Goal: Navigation & Orientation: Find specific page/section

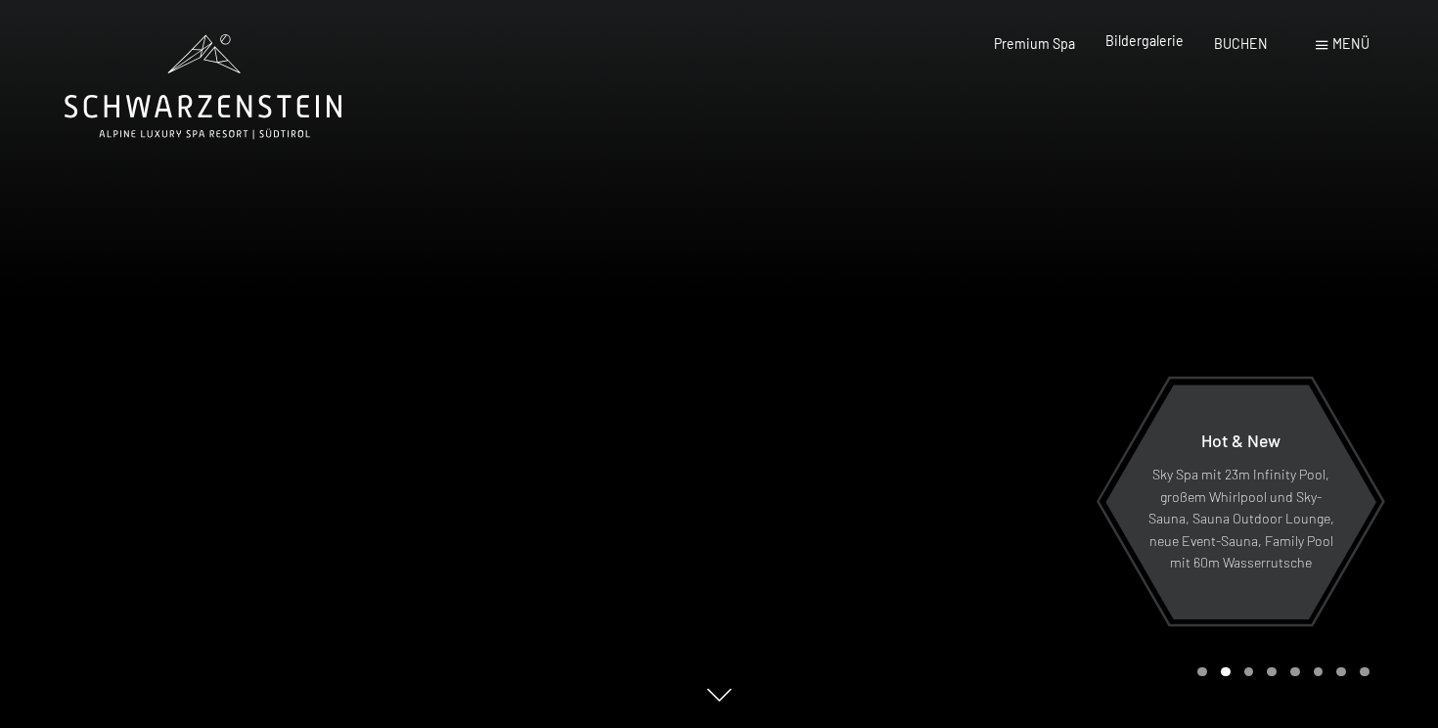
click at [1160, 41] on span "Bildergalerie" at bounding box center [1145, 40] width 78 height 17
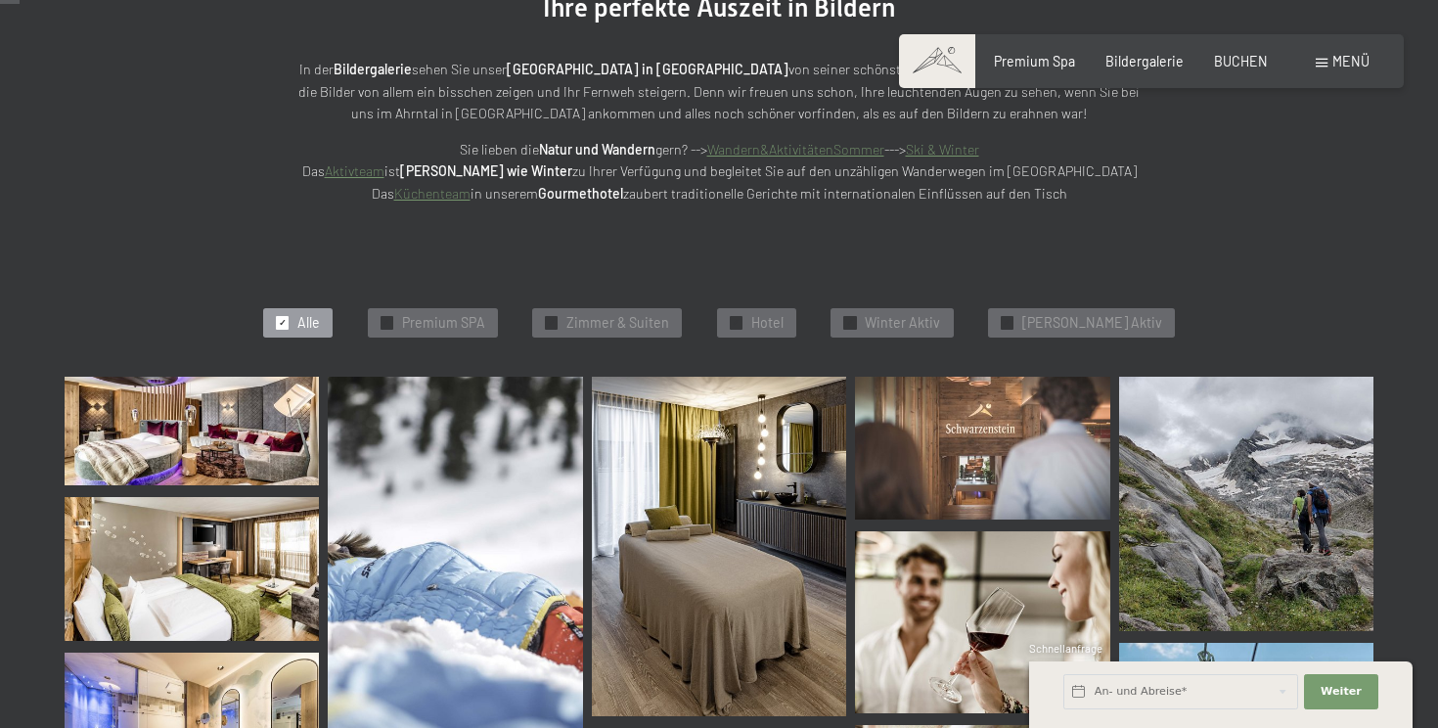
scroll to position [289, 0]
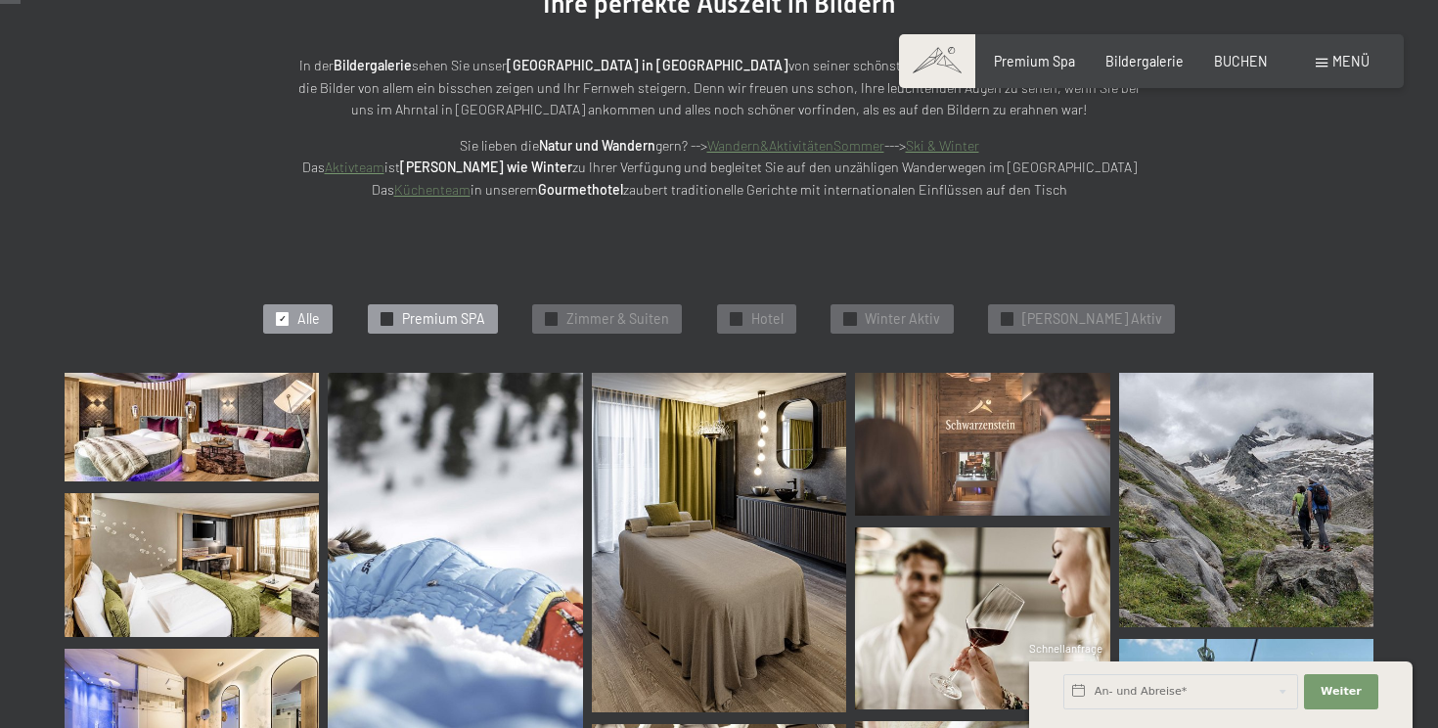
click at [485, 314] on span "Premium SPA" at bounding box center [443, 319] width 83 height 20
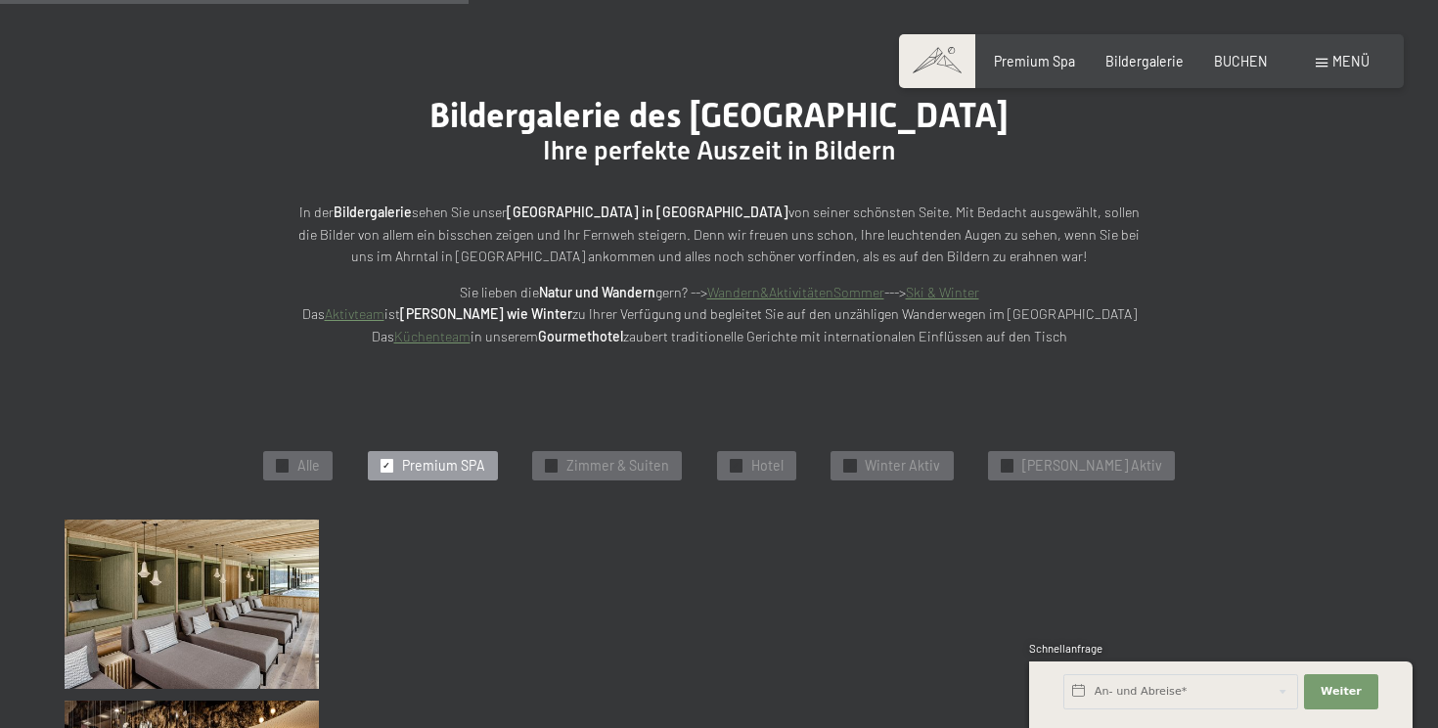
scroll to position [0, 0]
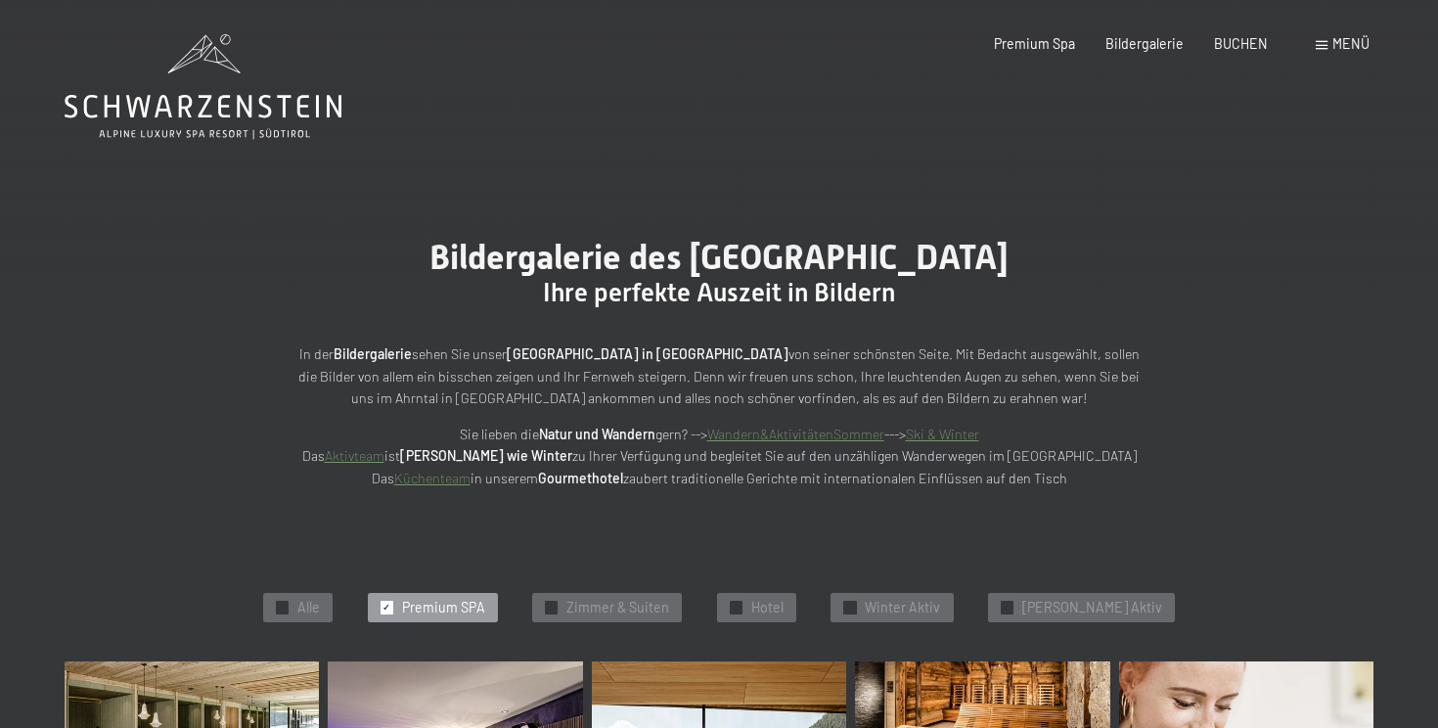
click at [319, 117] on icon at bounding box center [203, 86] width 277 height 105
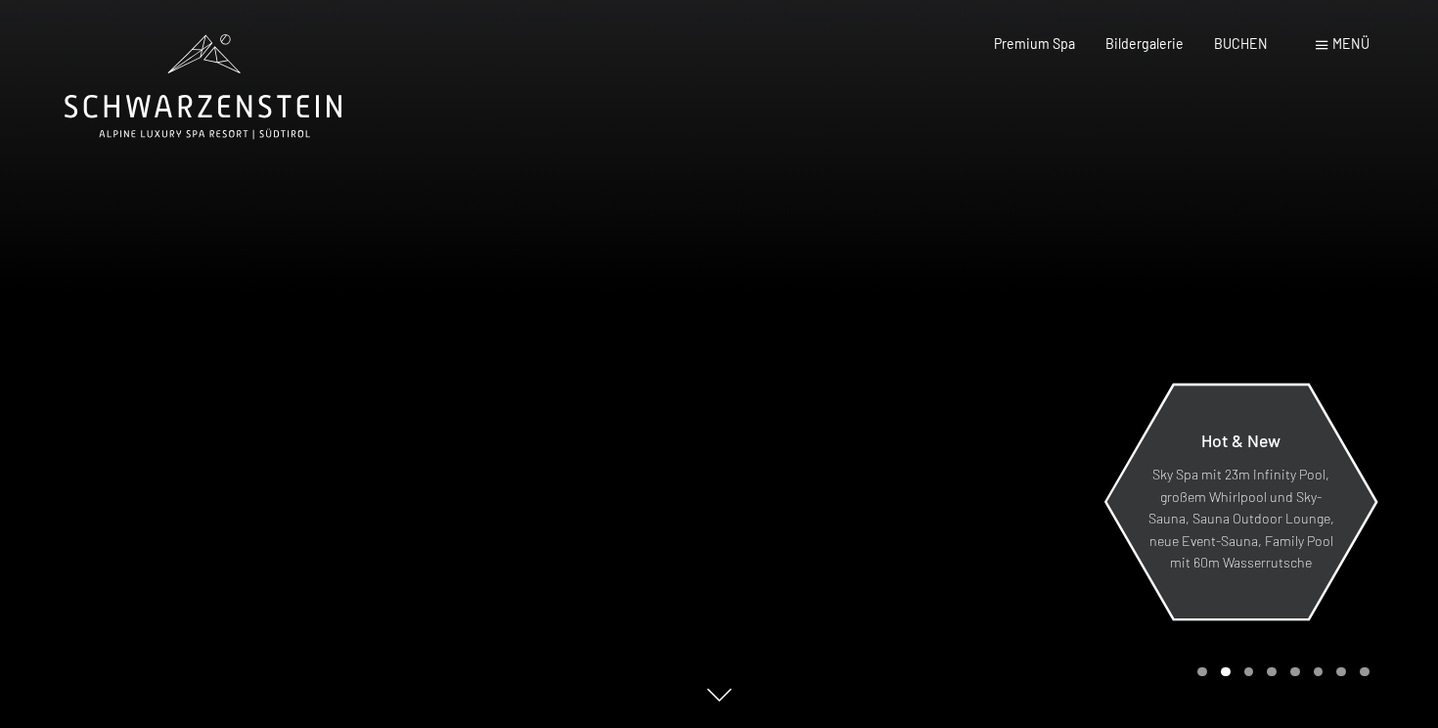
click at [1228, 511] on p "Sky Spa mit 23m Infinity Pool, großem Whirlpool und Sky-Sauna, Sauna Outdoor Lo…" at bounding box center [1241, 519] width 187 height 111
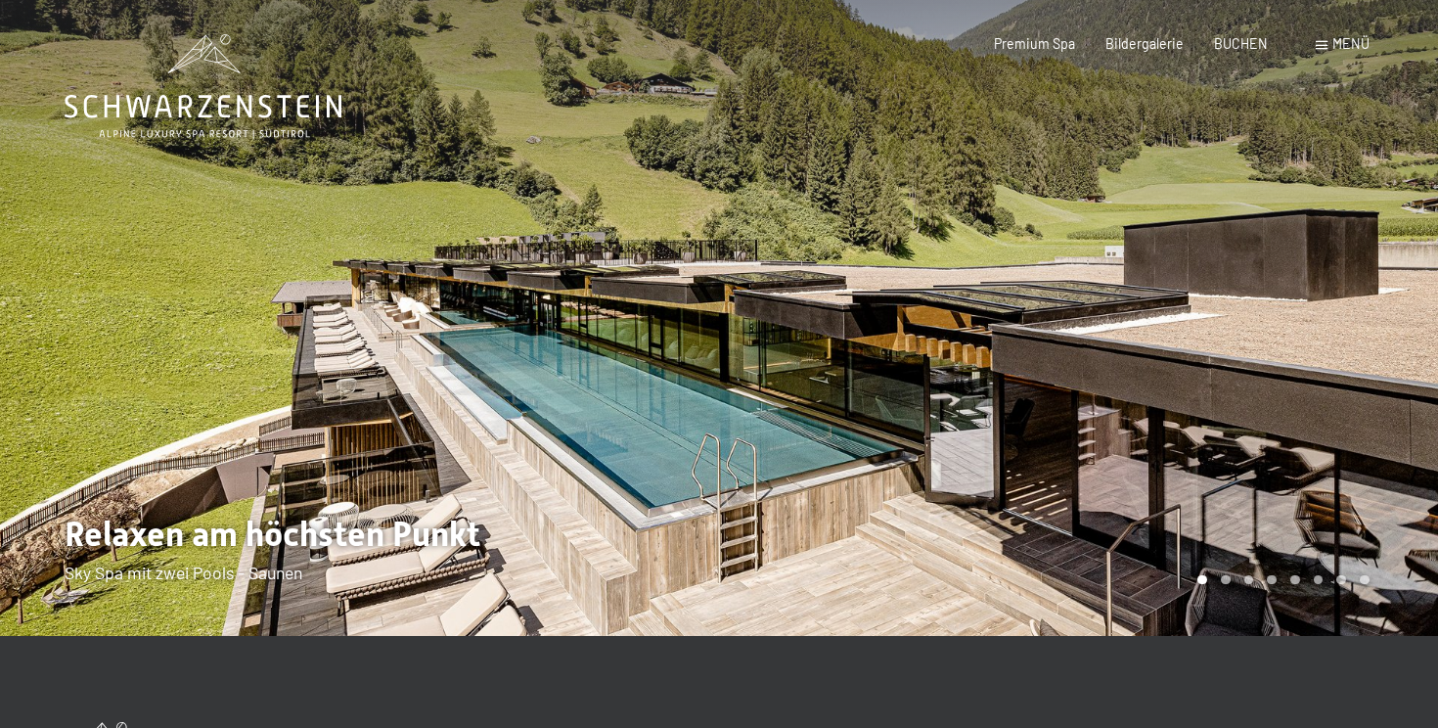
click at [1226, 503] on div at bounding box center [1078, 318] width 719 height 636
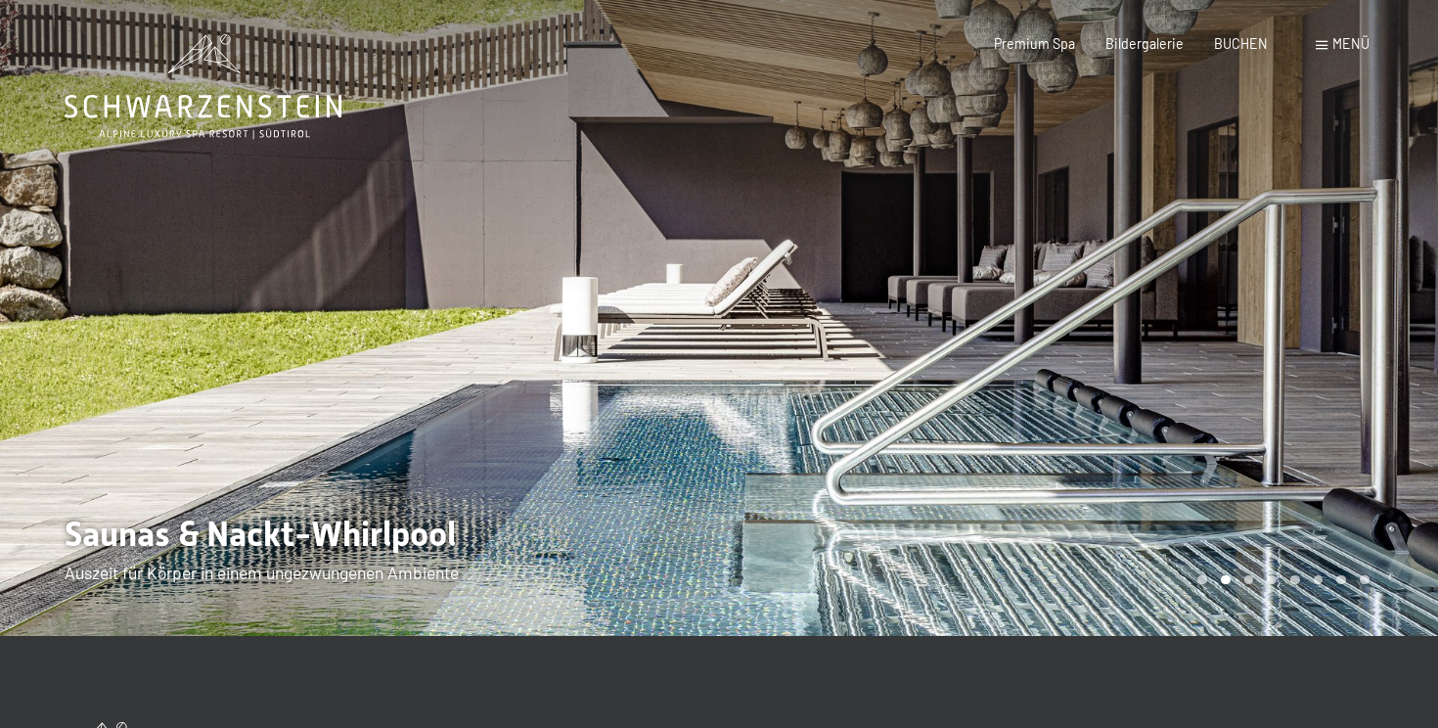
click at [1226, 503] on div at bounding box center [1078, 318] width 719 height 636
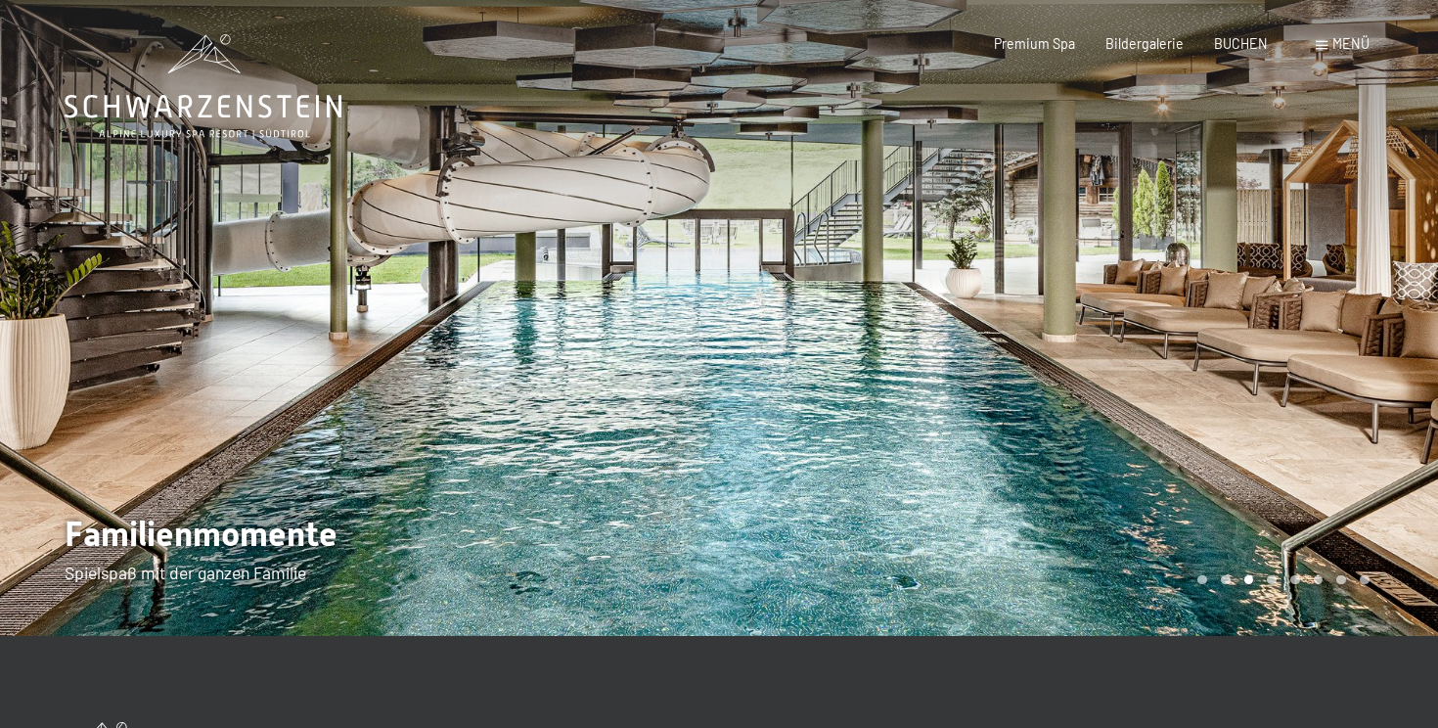
click at [1226, 503] on div at bounding box center [1078, 318] width 719 height 636
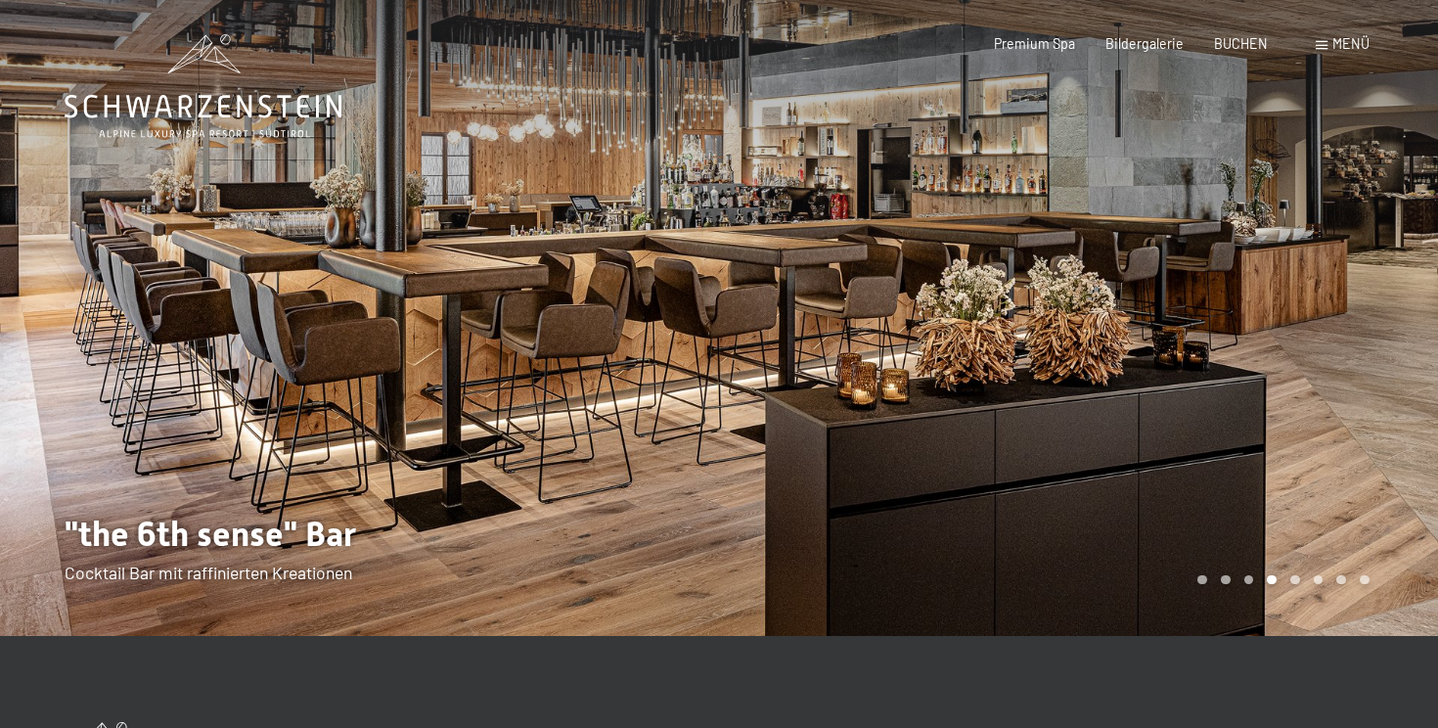
click at [1226, 503] on div at bounding box center [1078, 318] width 719 height 636
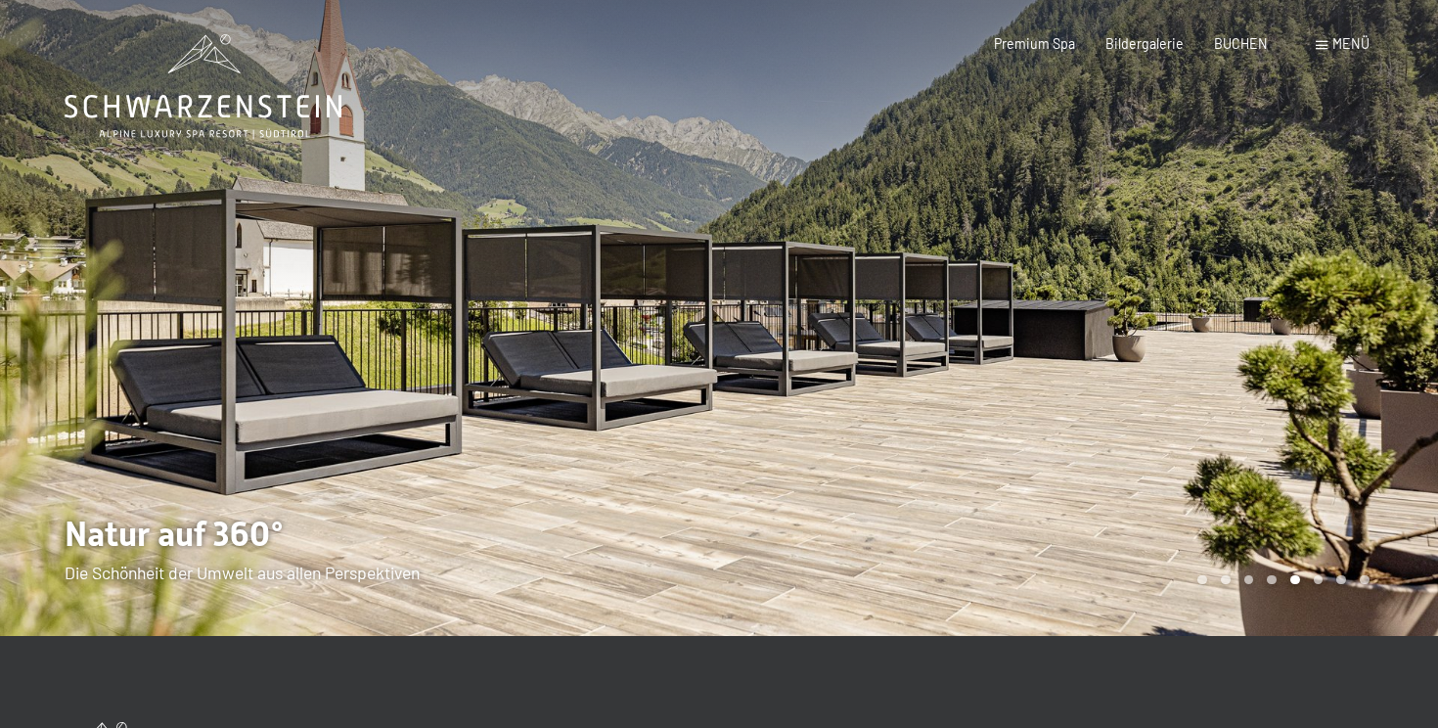
click at [1226, 503] on div at bounding box center [1078, 318] width 719 height 636
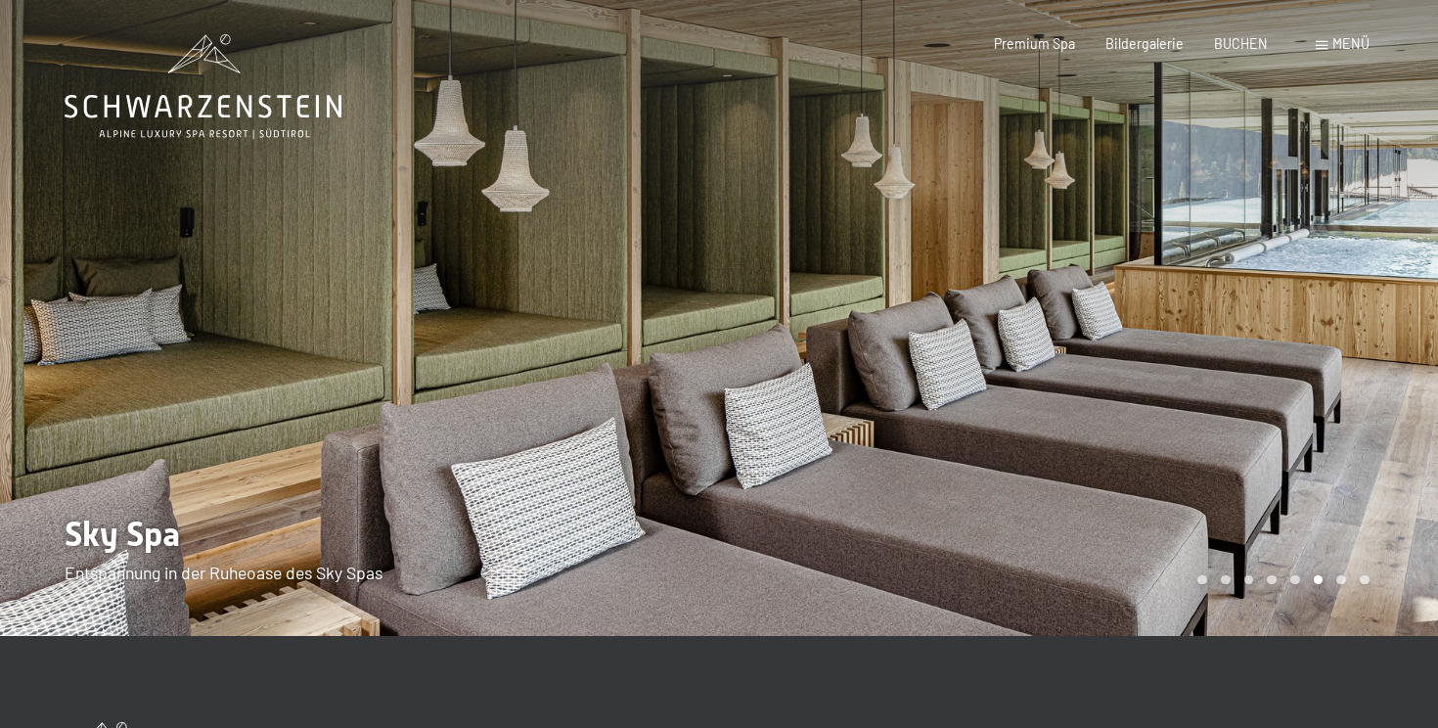
click at [1226, 503] on div at bounding box center [1078, 318] width 719 height 636
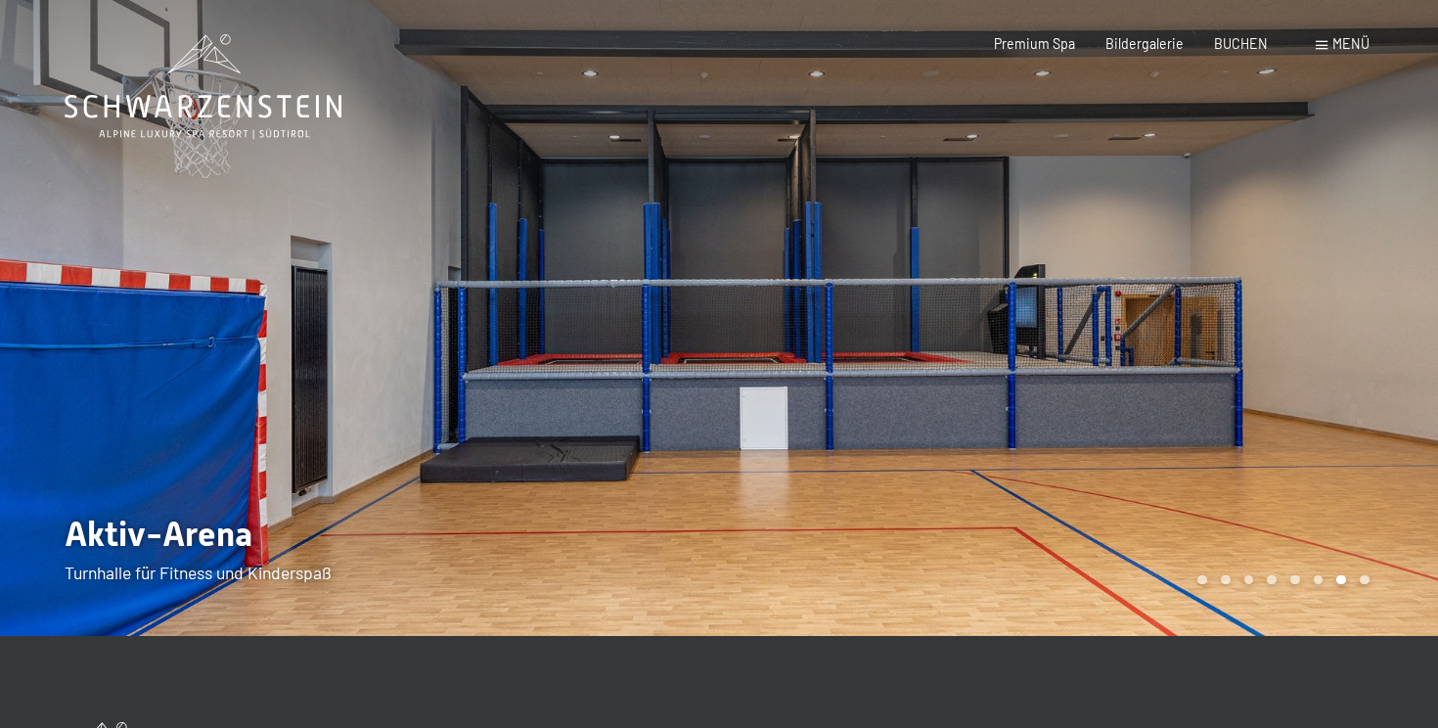
click at [1226, 503] on div at bounding box center [1078, 318] width 719 height 636
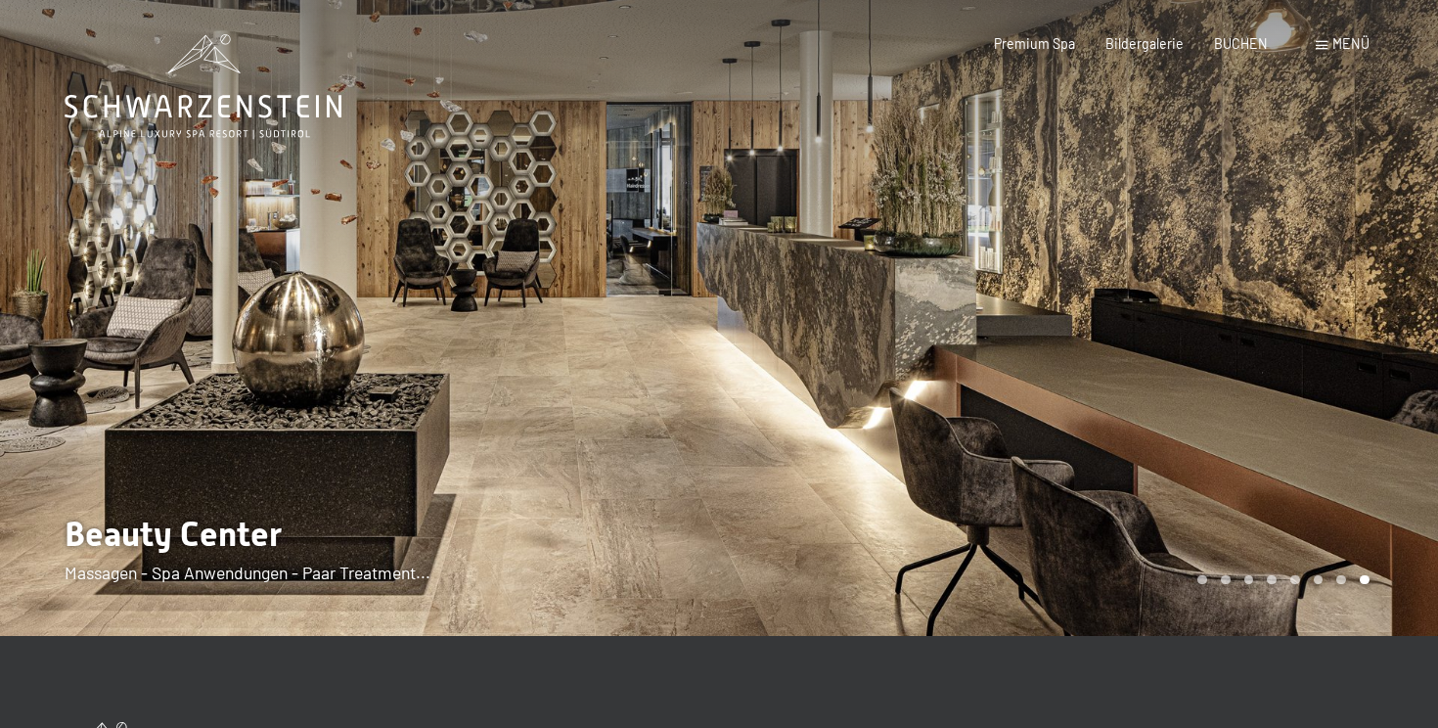
click at [1226, 503] on div at bounding box center [1078, 318] width 719 height 636
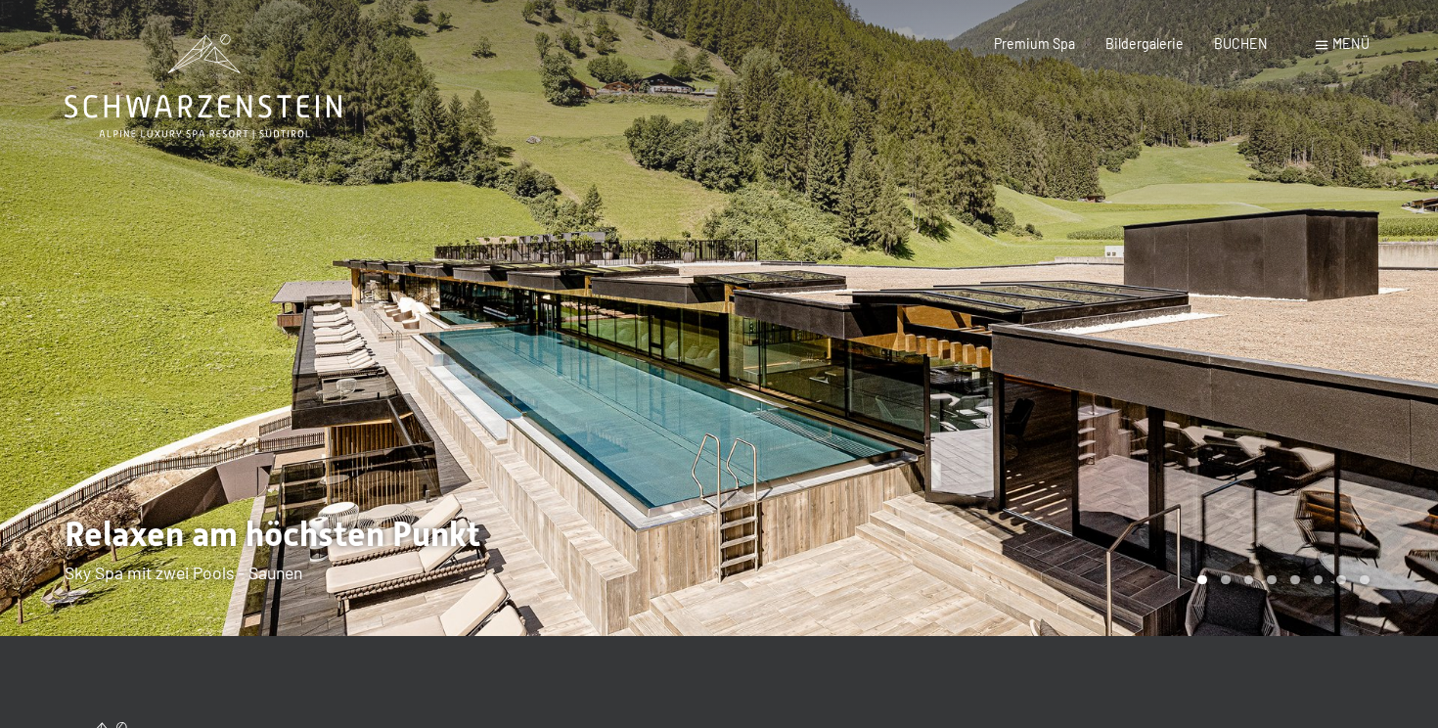
click at [1226, 503] on div at bounding box center [1078, 318] width 719 height 636
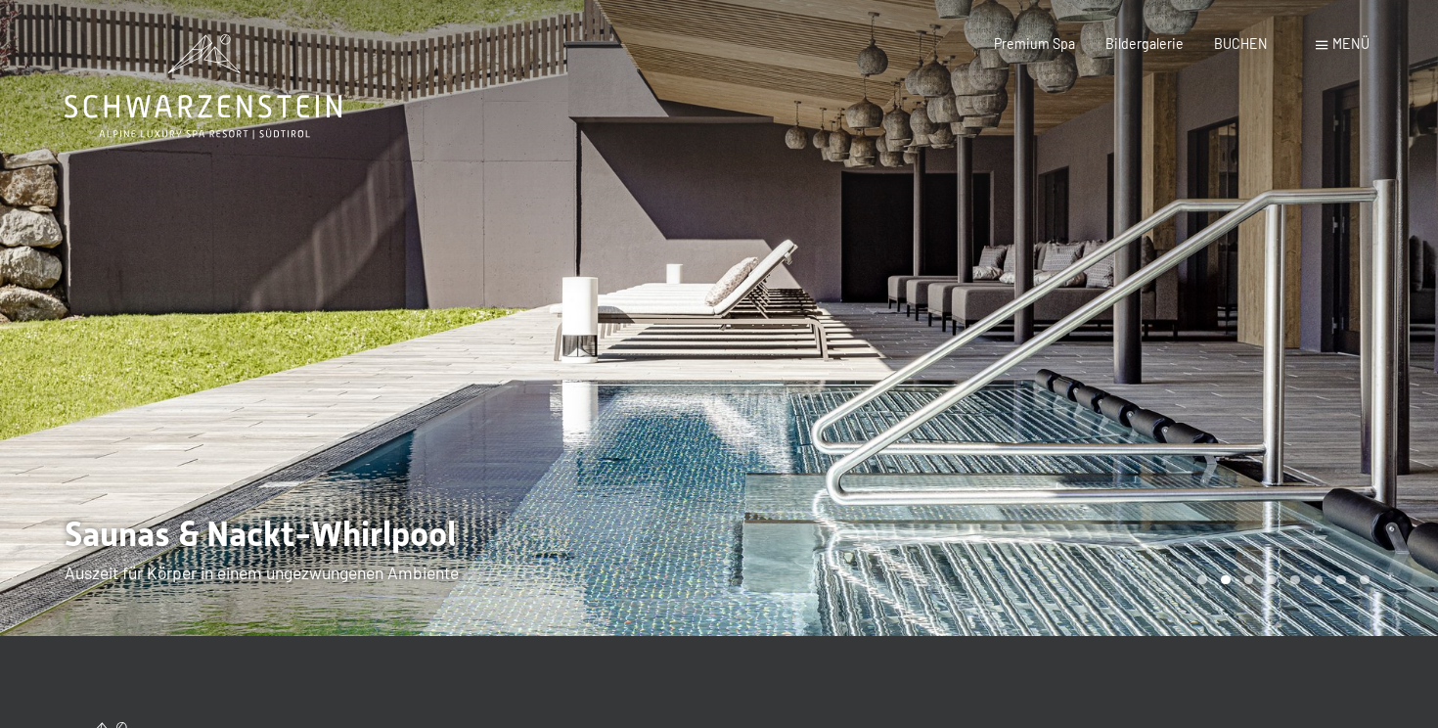
click at [1226, 503] on div at bounding box center [1078, 318] width 719 height 636
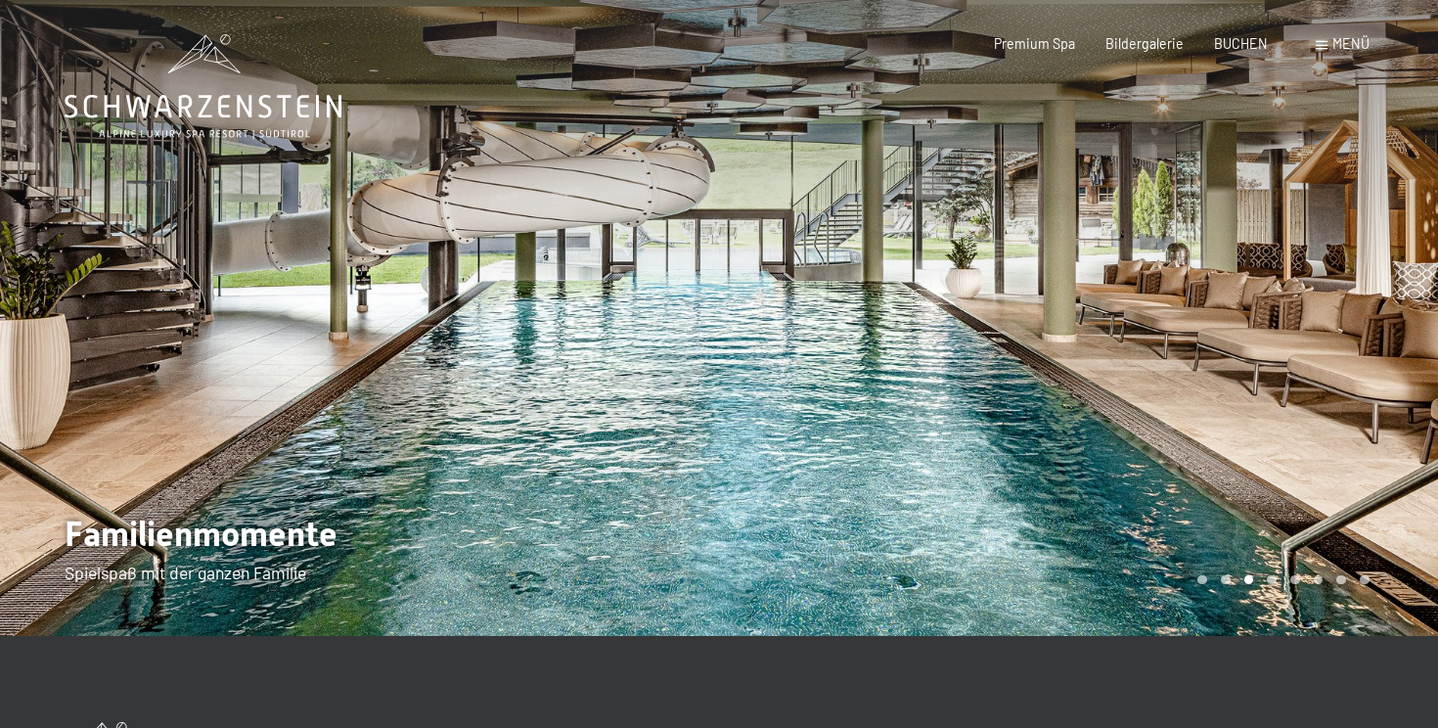
click at [1226, 503] on div at bounding box center [1078, 318] width 719 height 636
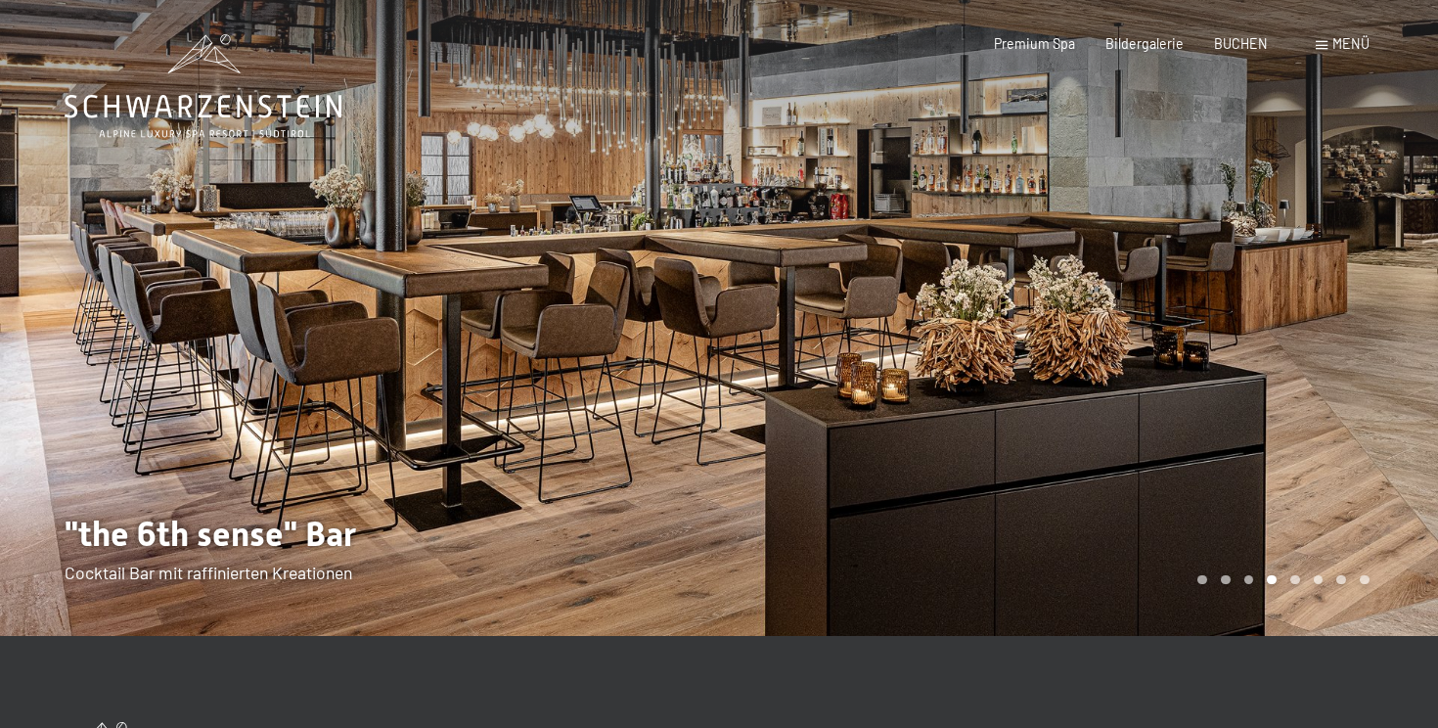
click at [1226, 503] on div at bounding box center [1078, 318] width 719 height 636
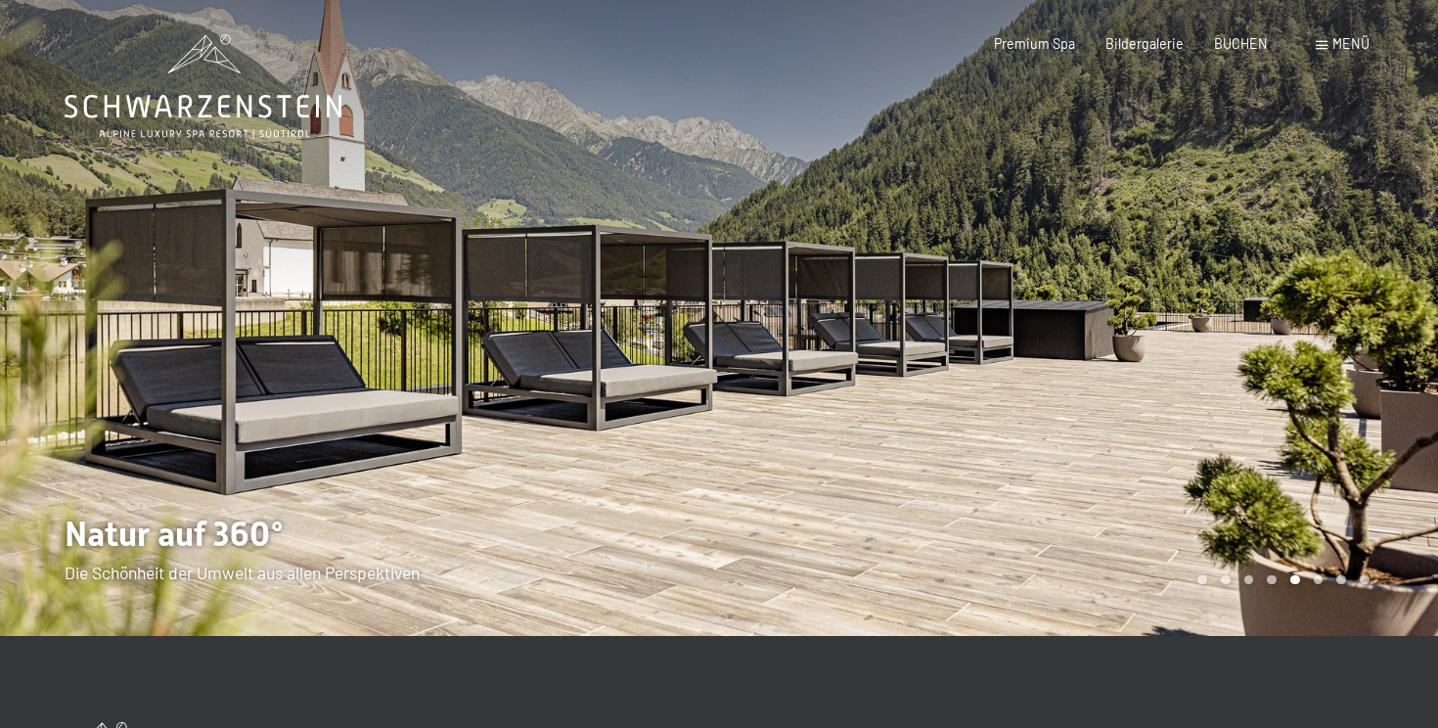
click at [1226, 503] on div at bounding box center [1078, 318] width 719 height 636
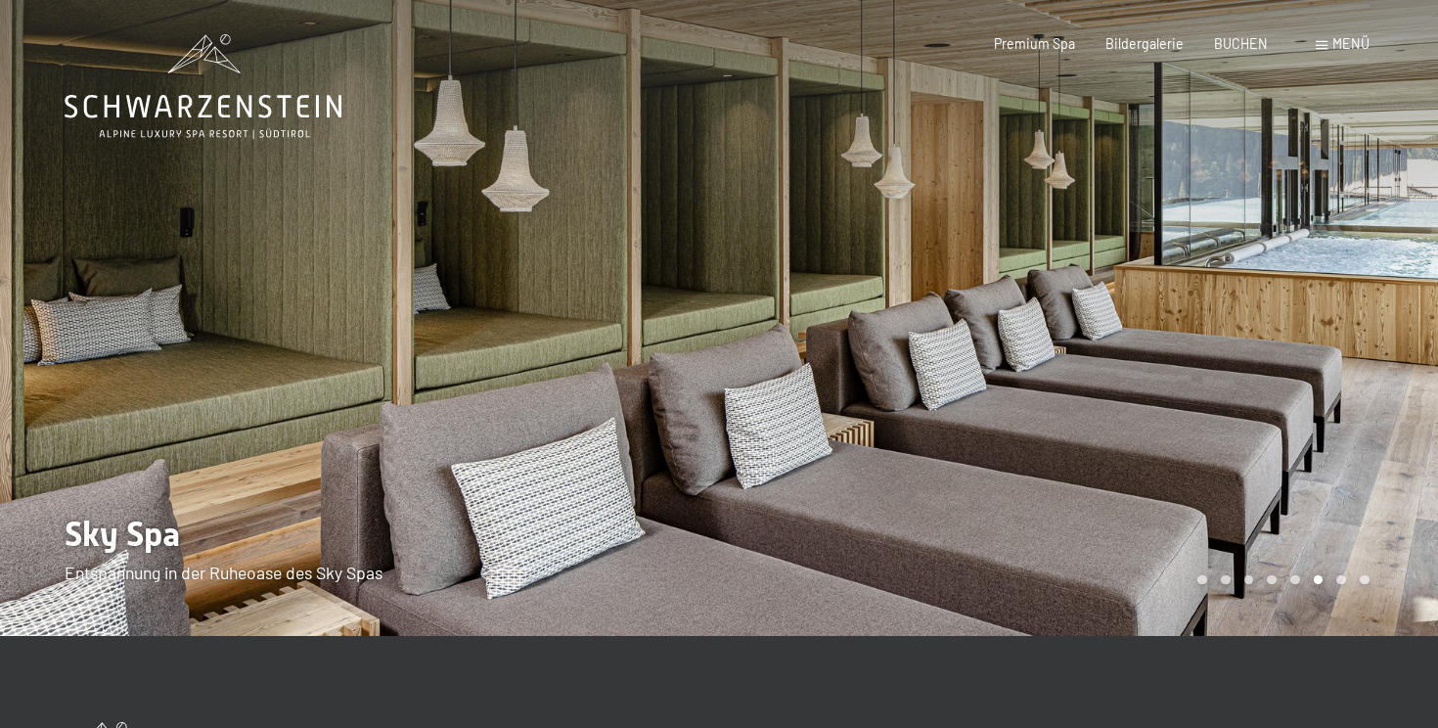
click at [1226, 503] on div at bounding box center [1078, 318] width 719 height 636
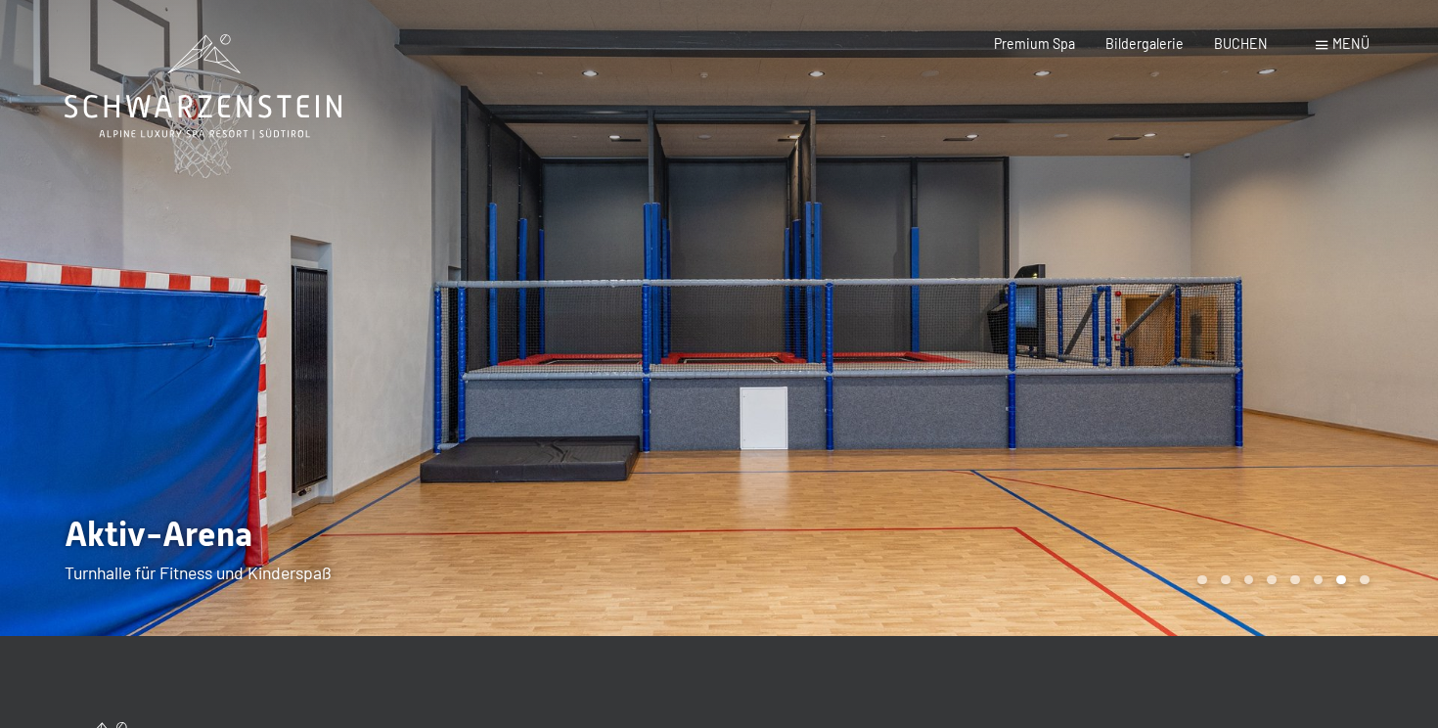
click at [1226, 503] on div at bounding box center [1078, 318] width 719 height 636
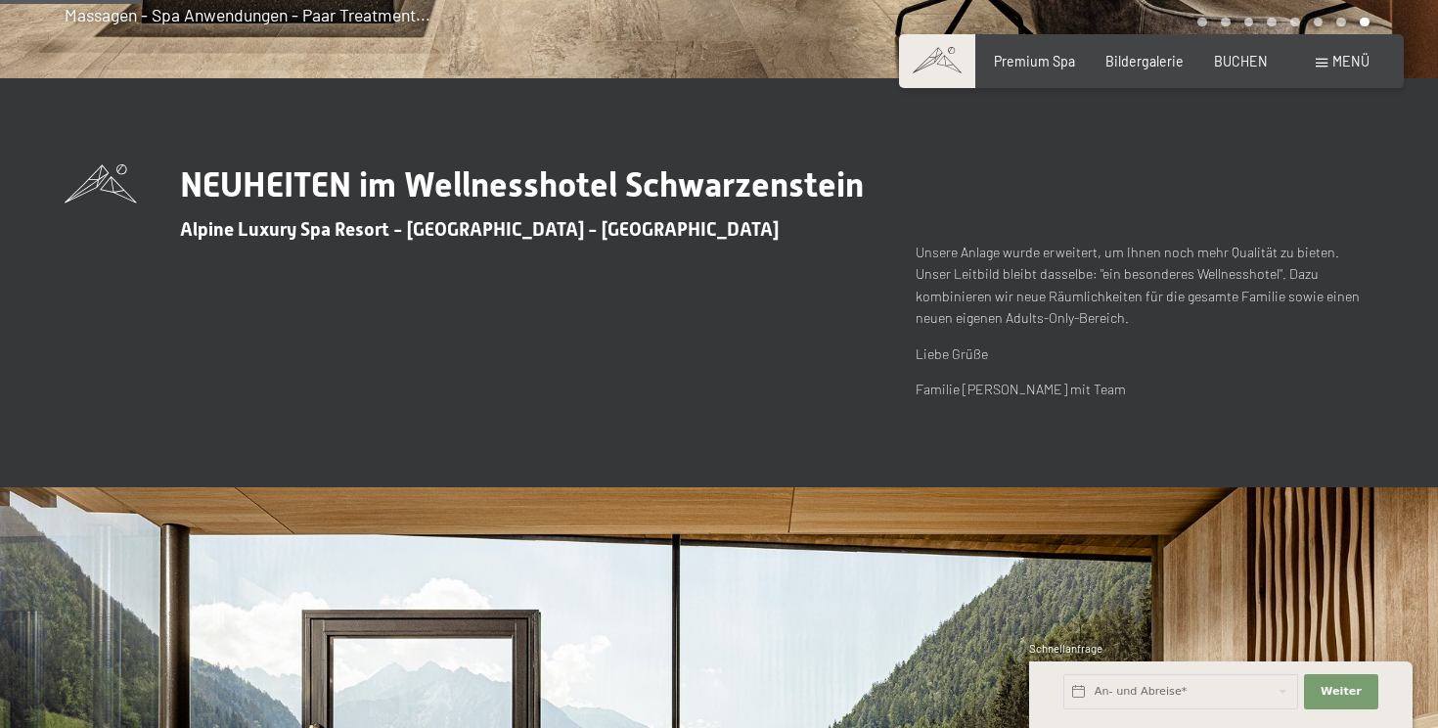
scroll to position [326, 0]
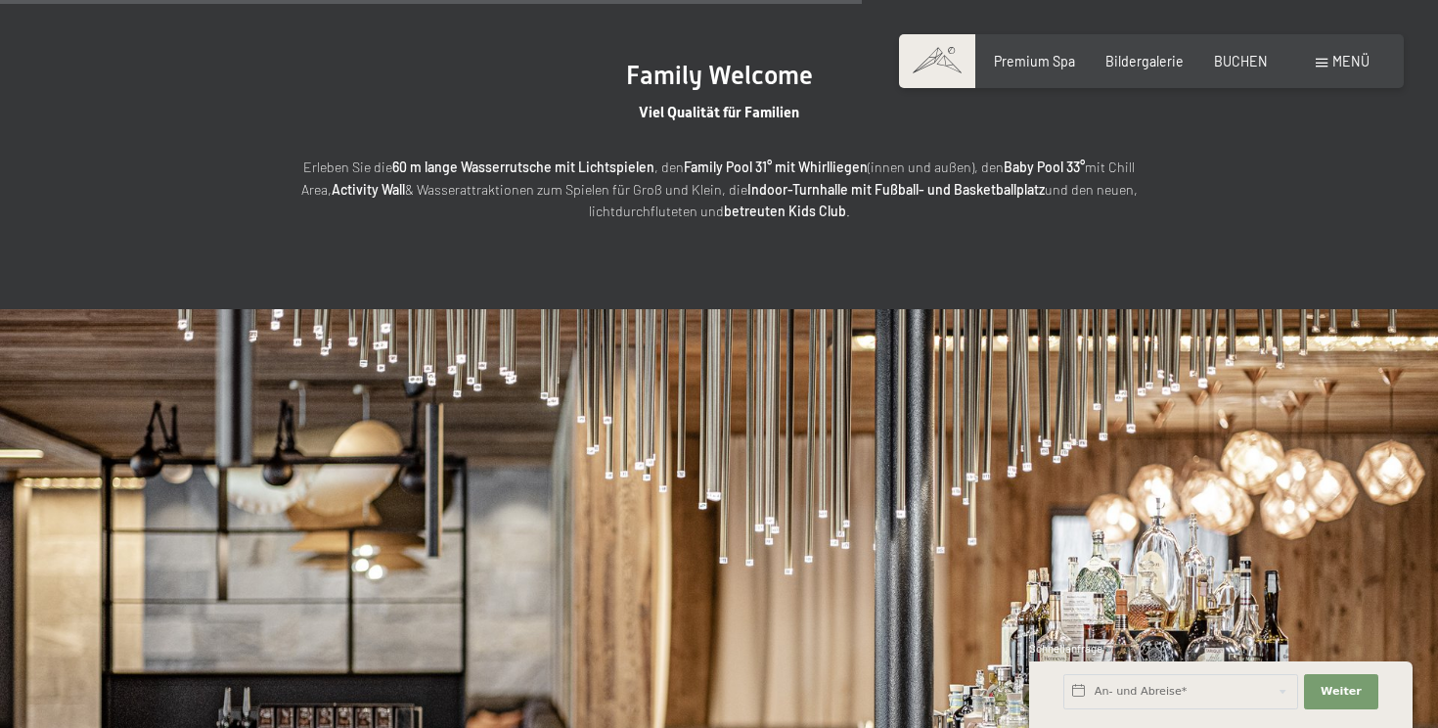
scroll to position [4051, 0]
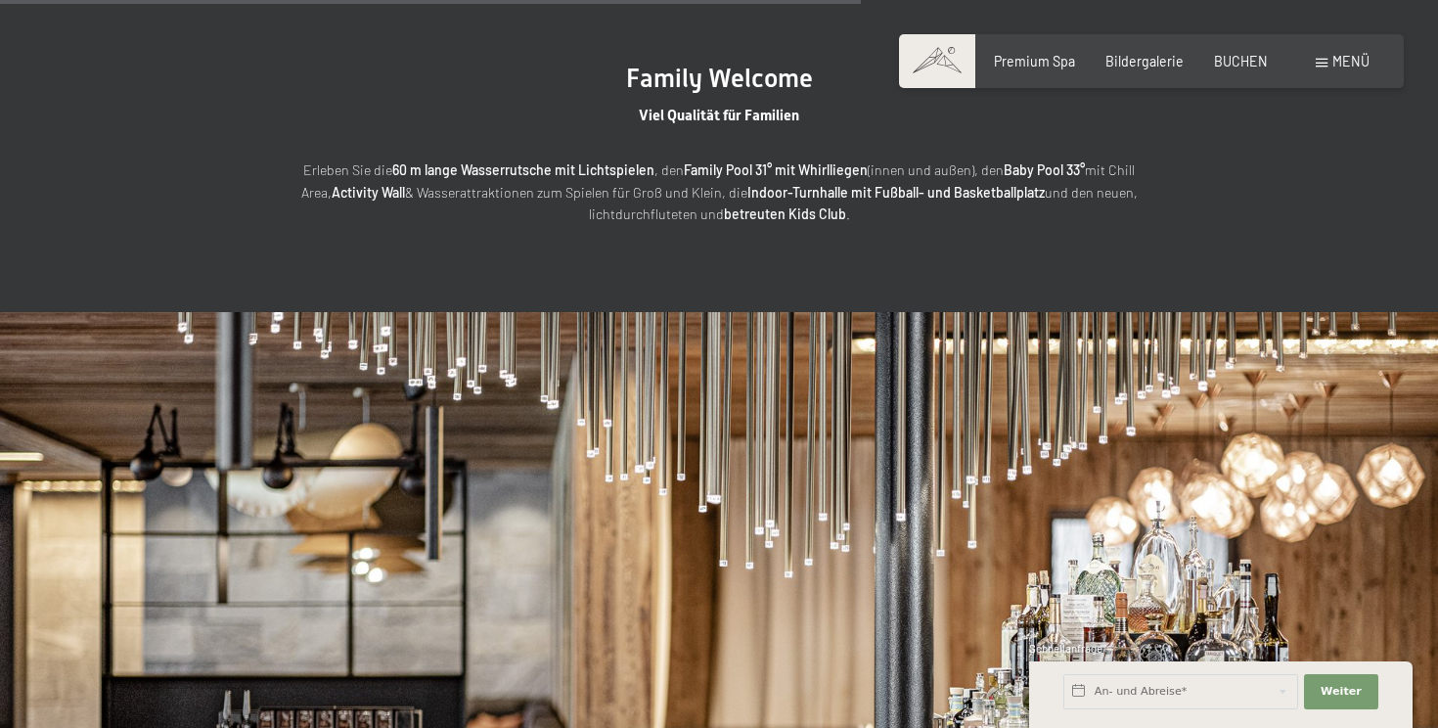
click at [390, 194] on strong "Activity Wall" at bounding box center [368, 192] width 73 height 17
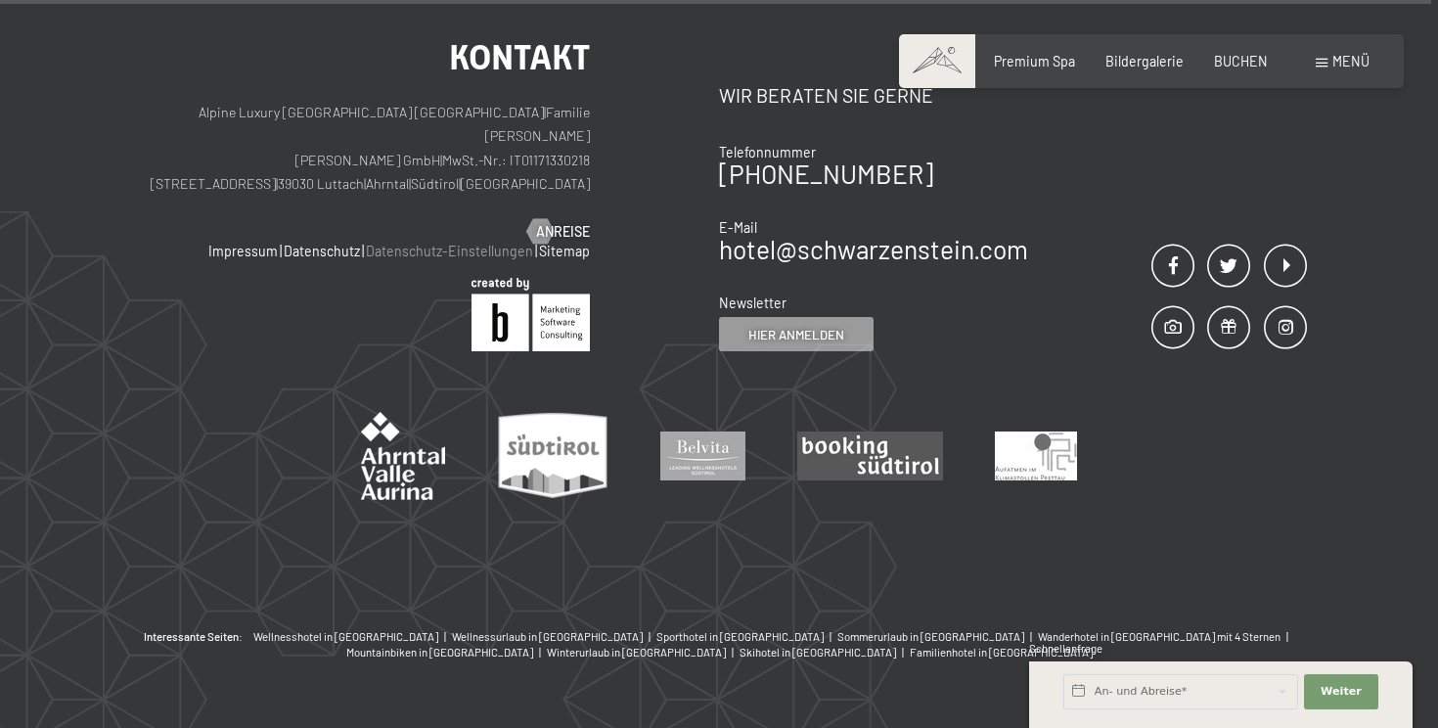
scroll to position [6815, 0]
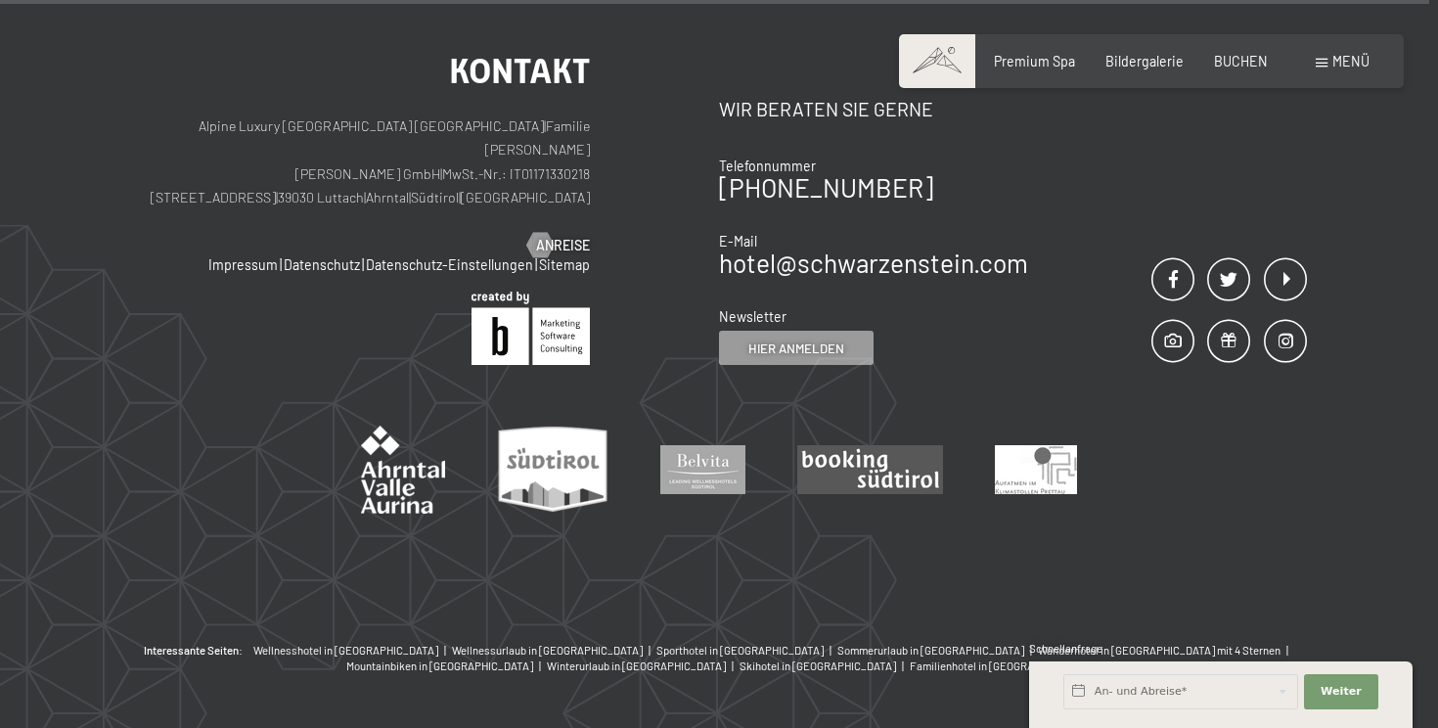
click at [1320, 70] on div "Menü" at bounding box center [1343, 62] width 54 height 20
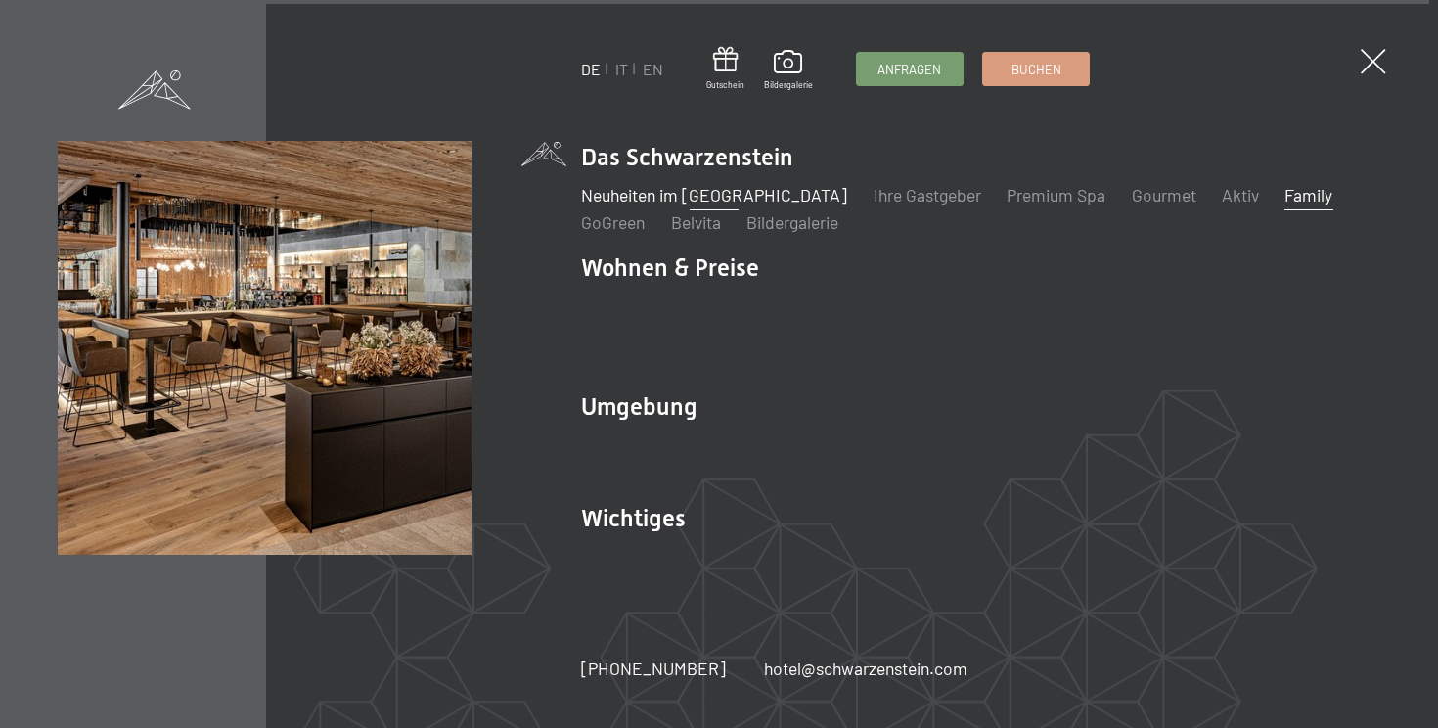
click at [1285, 205] on link "Family" at bounding box center [1309, 195] width 48 height 22
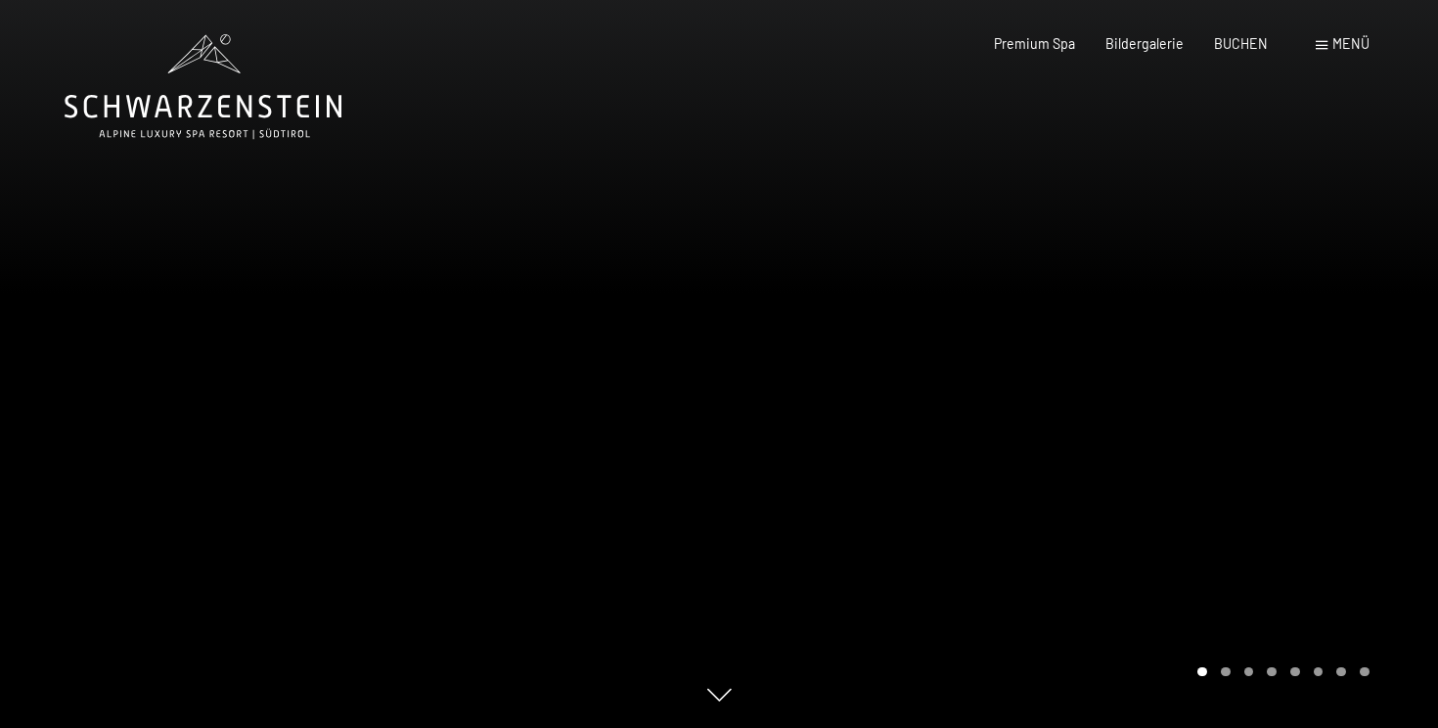
click at [606, 303] on div at bounding box center [359, 364] width 719 height 728
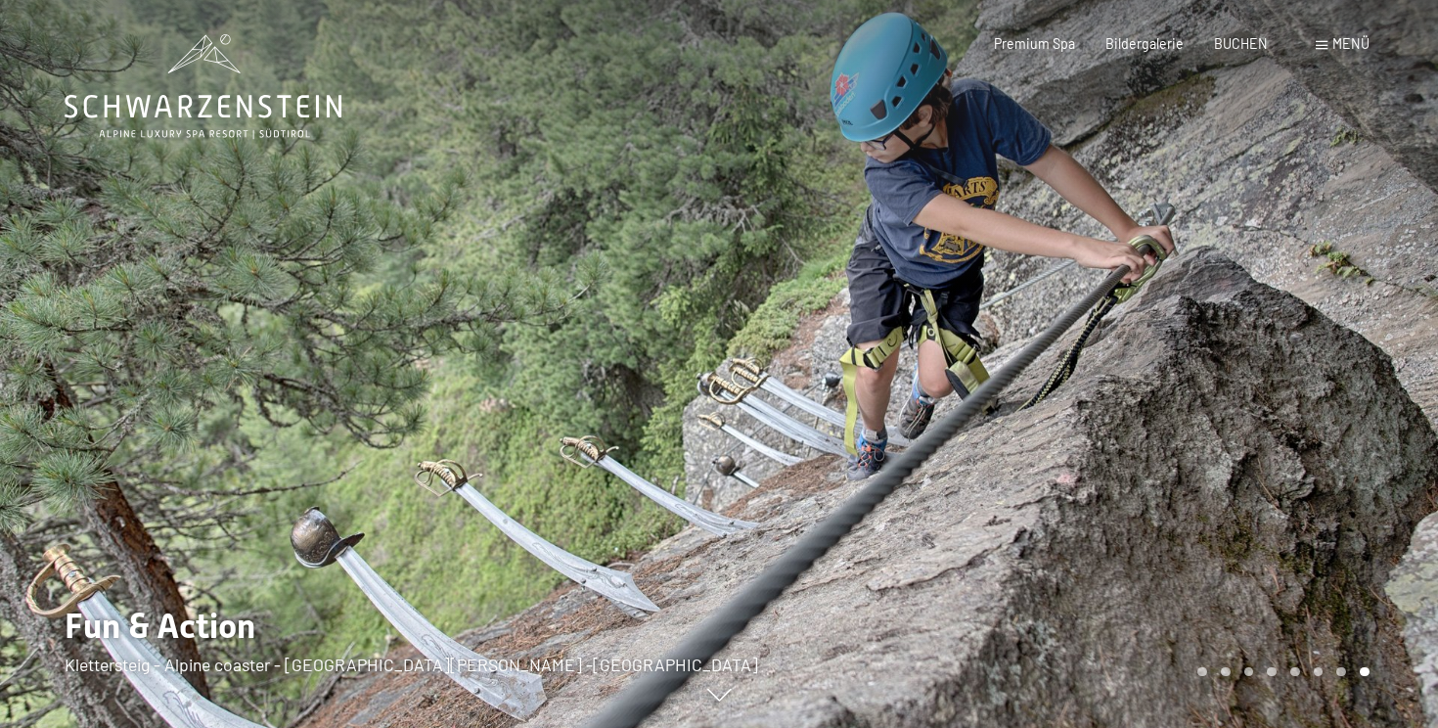
click at [362, 338] on div at bounding box center [359, 364] width 719 height 728
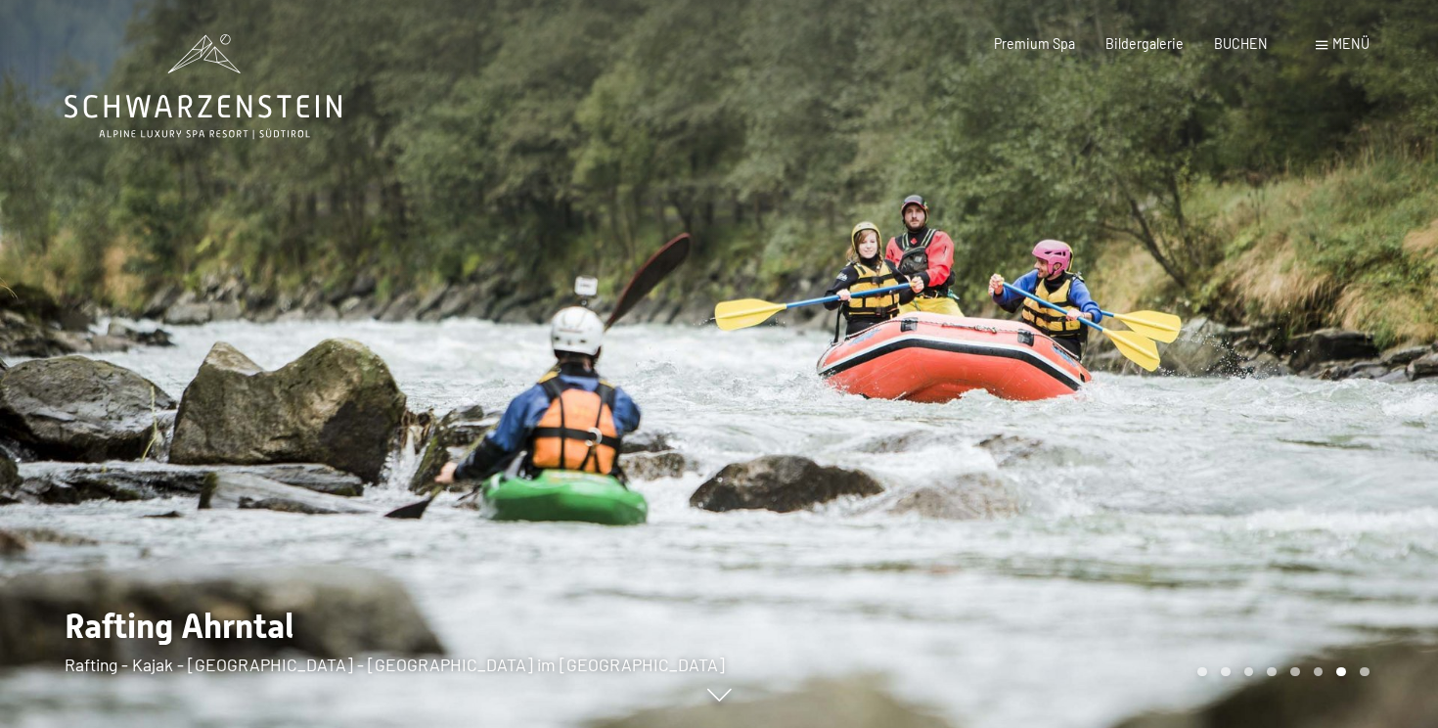
click at [1337, 50] on span "Menü" at bounding box center [1351, 43] width 37 height 17
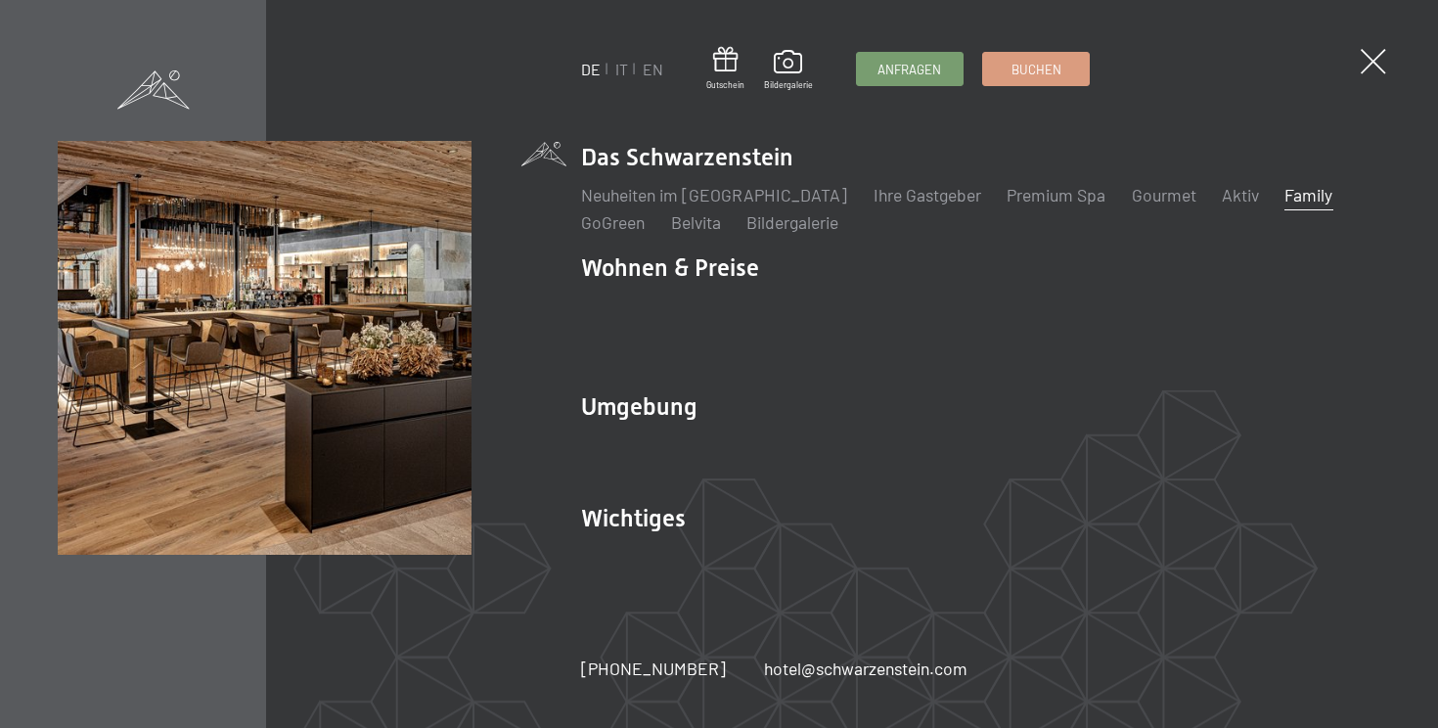
click at [1285, 202] on link "Family" at bounding box center [1309, 195] width 48 height 22
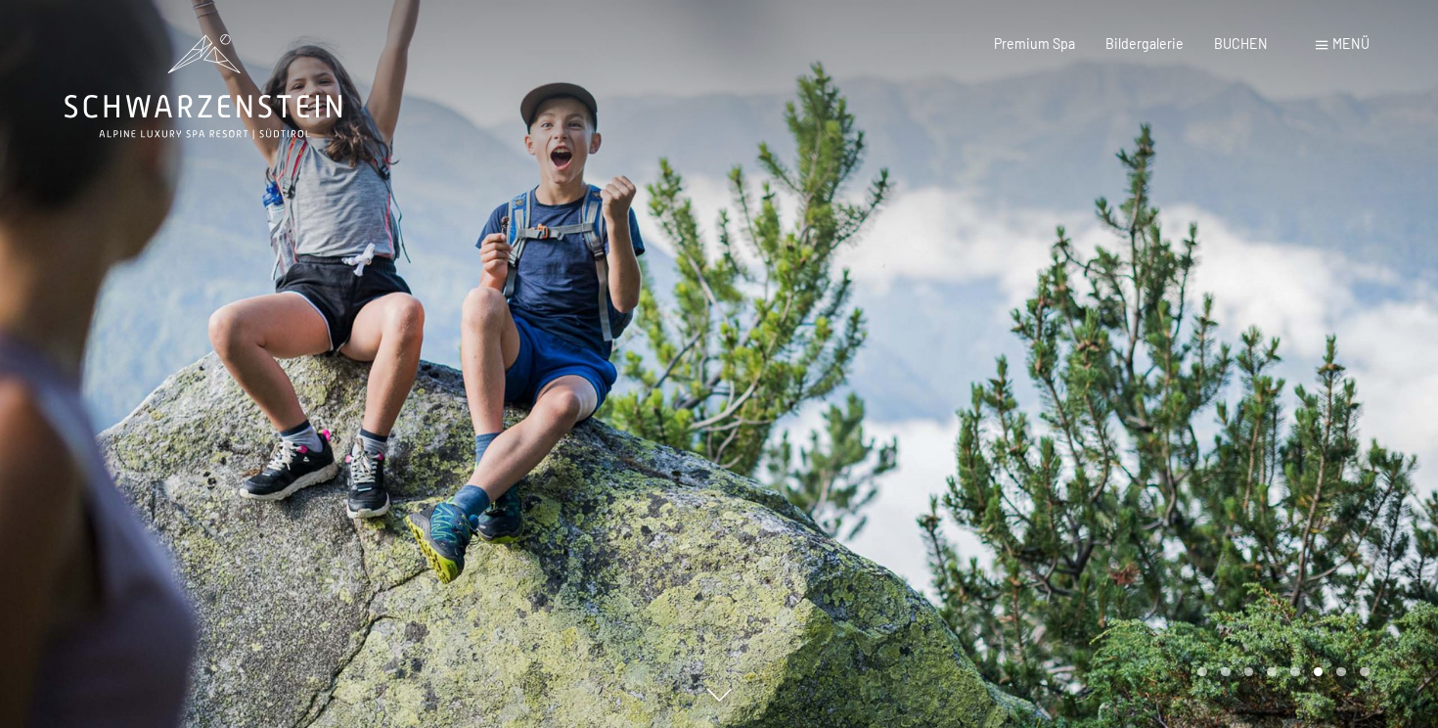
click at [1347, 674] on div "Carousel Pagination" at bounding box center [1280, 672] width 178 height 10
click at [1339, 674] on div "Carousel Page 7" at bounding box center [1341, 672] width 10 height 10
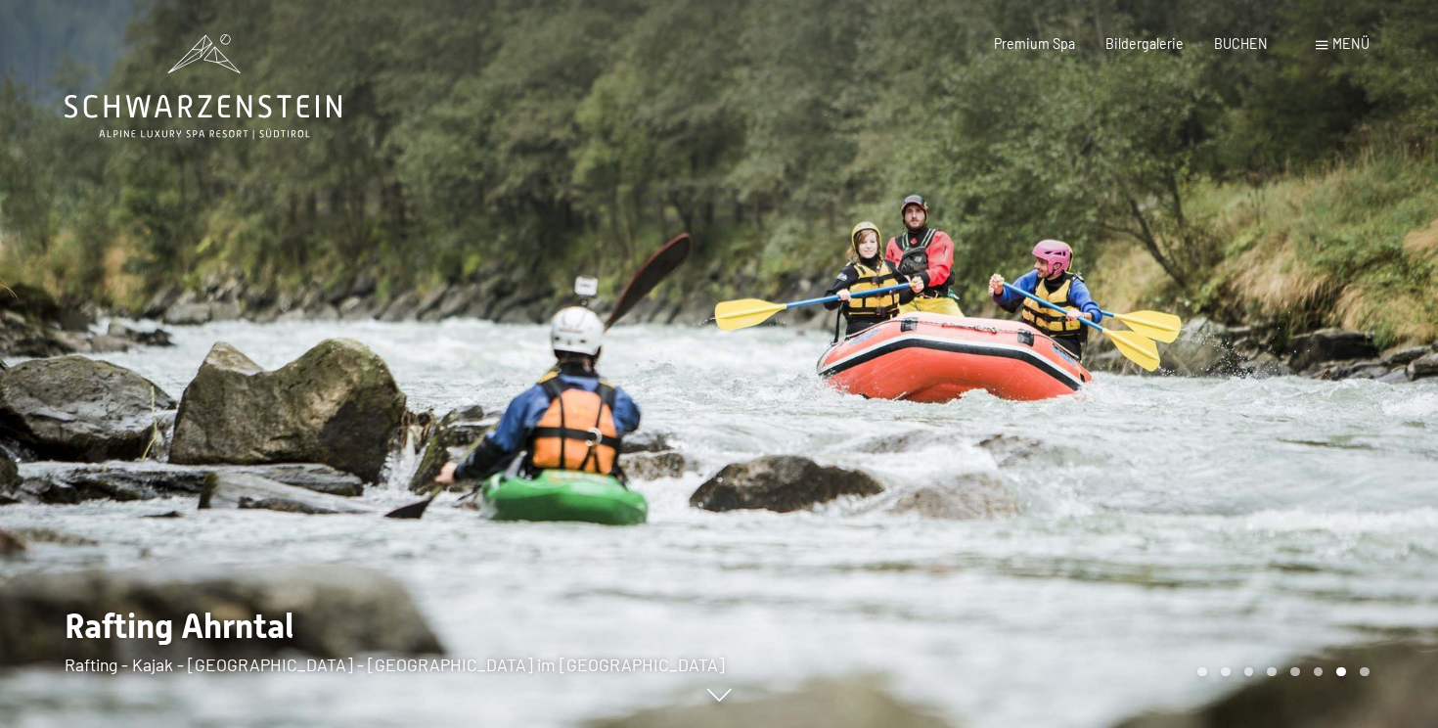
click at [1366, 669] on div "Carousel Page 8" at bounding box center [1365, 672] width 10 height 10
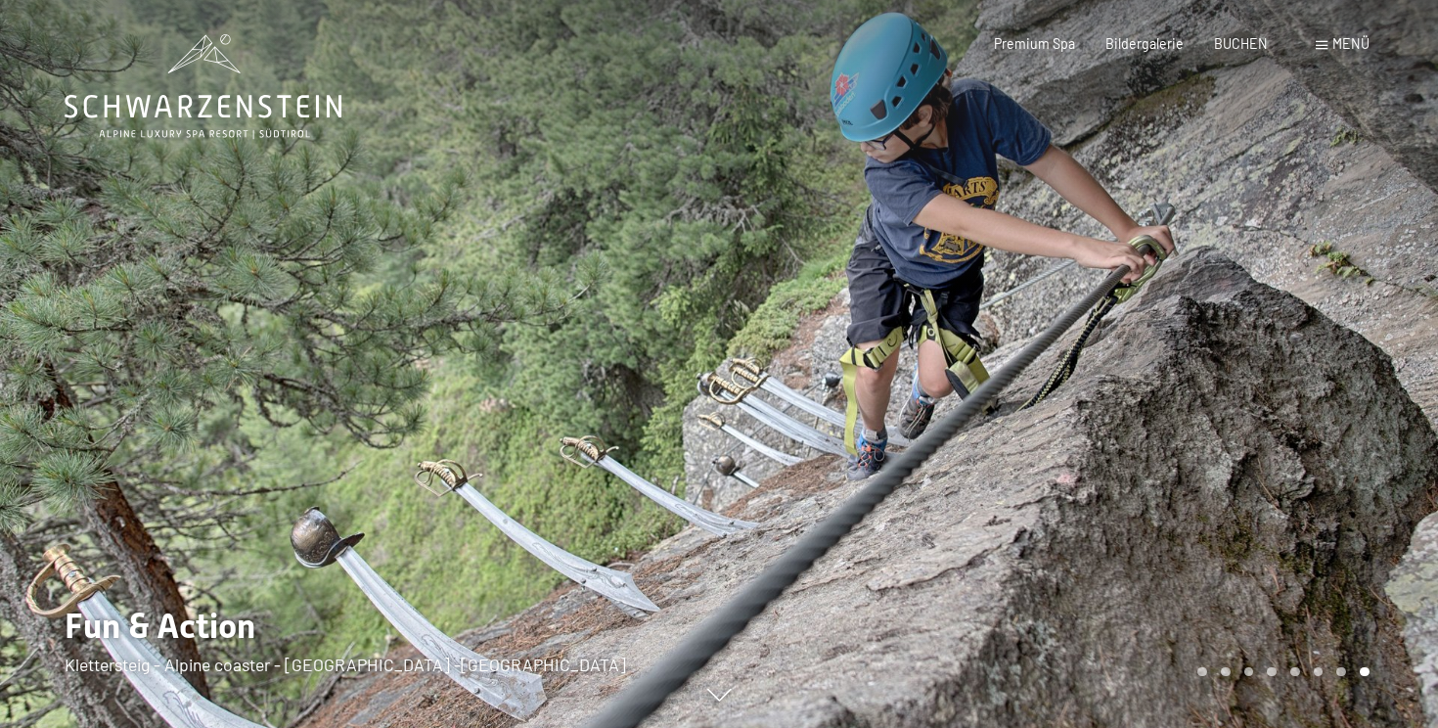
click at [1338, 52] on div "Menü" at bounding box center [1343, 44] width 54 height 20
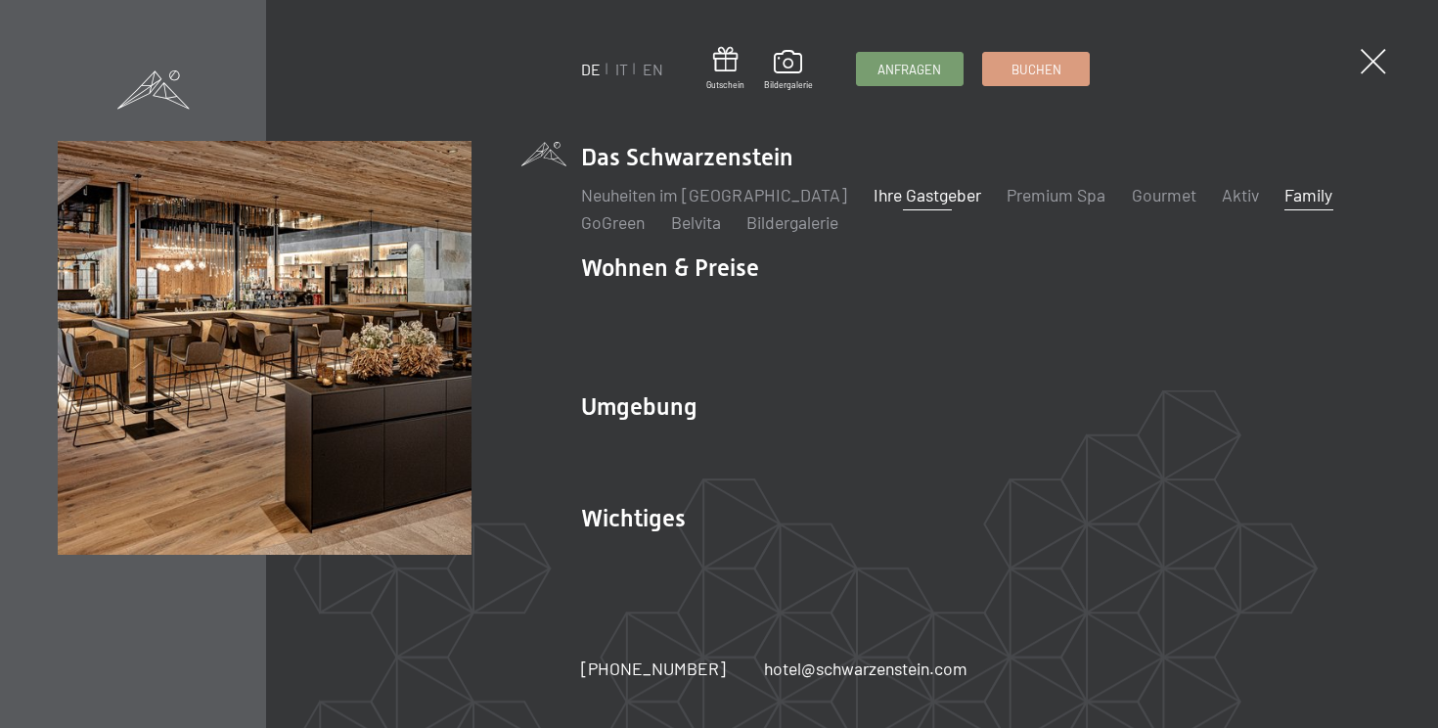
click at [907, 205] on link "Ihre Gastgeber" at bounding box center [928, 195] width 108 height 22
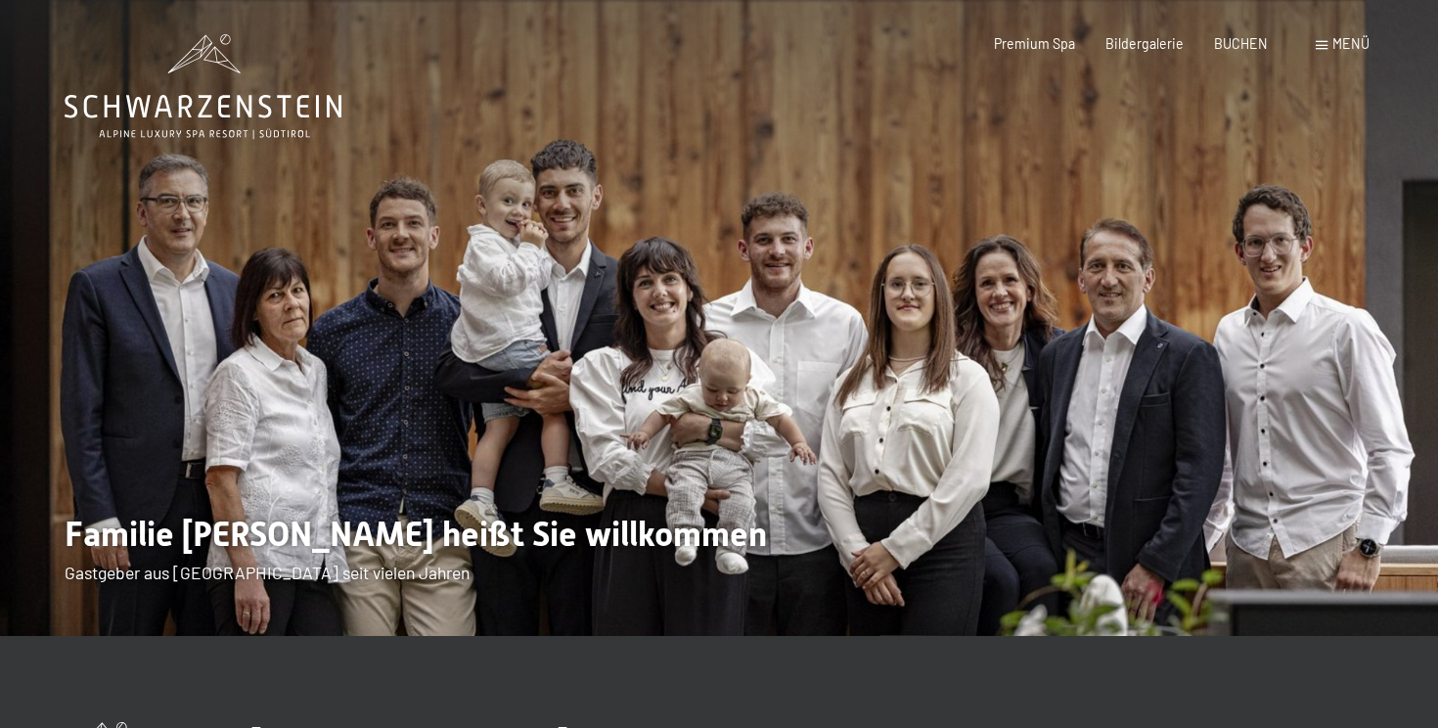
click at [1329, 44] on div "Menü" at bounding box center [1343, 44] width 54 height 20
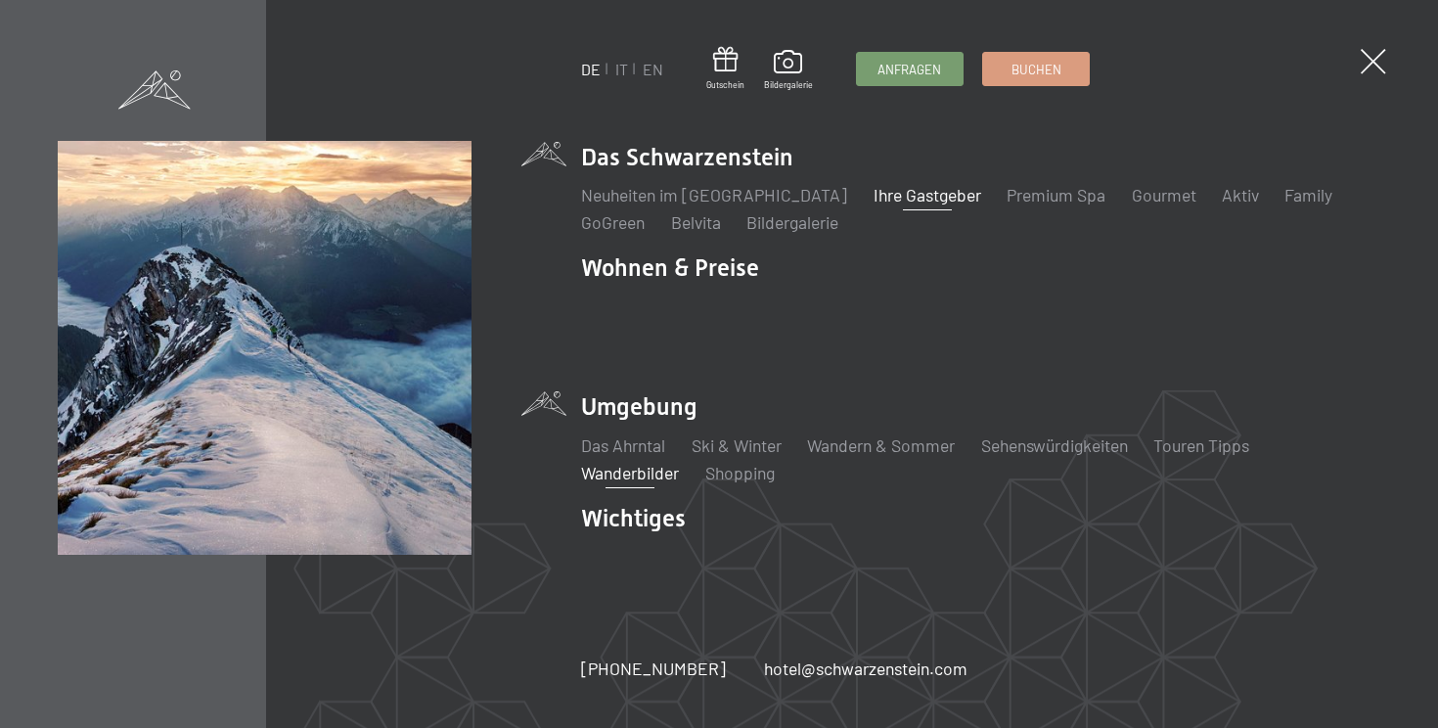
click at [639, 462] on link "Wanderbilder" at bounding box center [630, 473] width 98 height 22
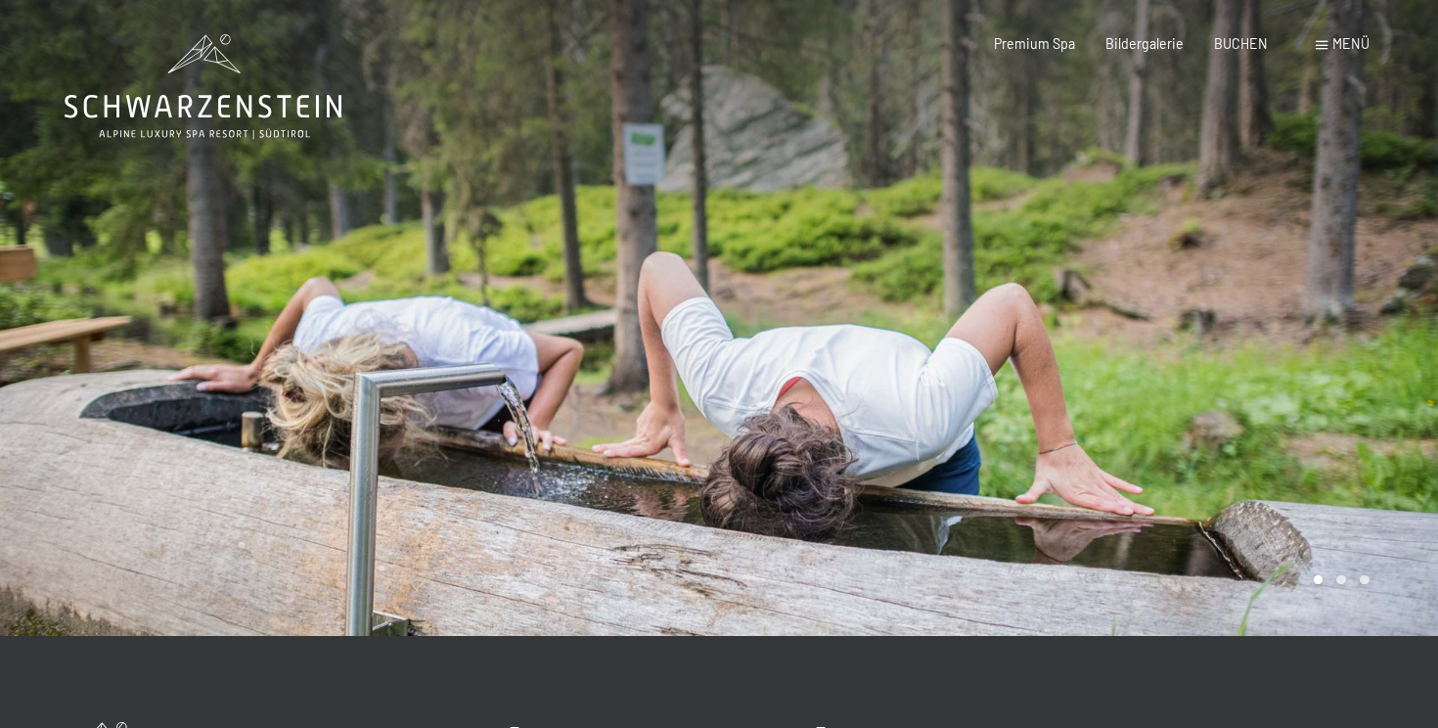
click at [1322, 47] on span at bounding box center [1322, 45] width 12 height 9
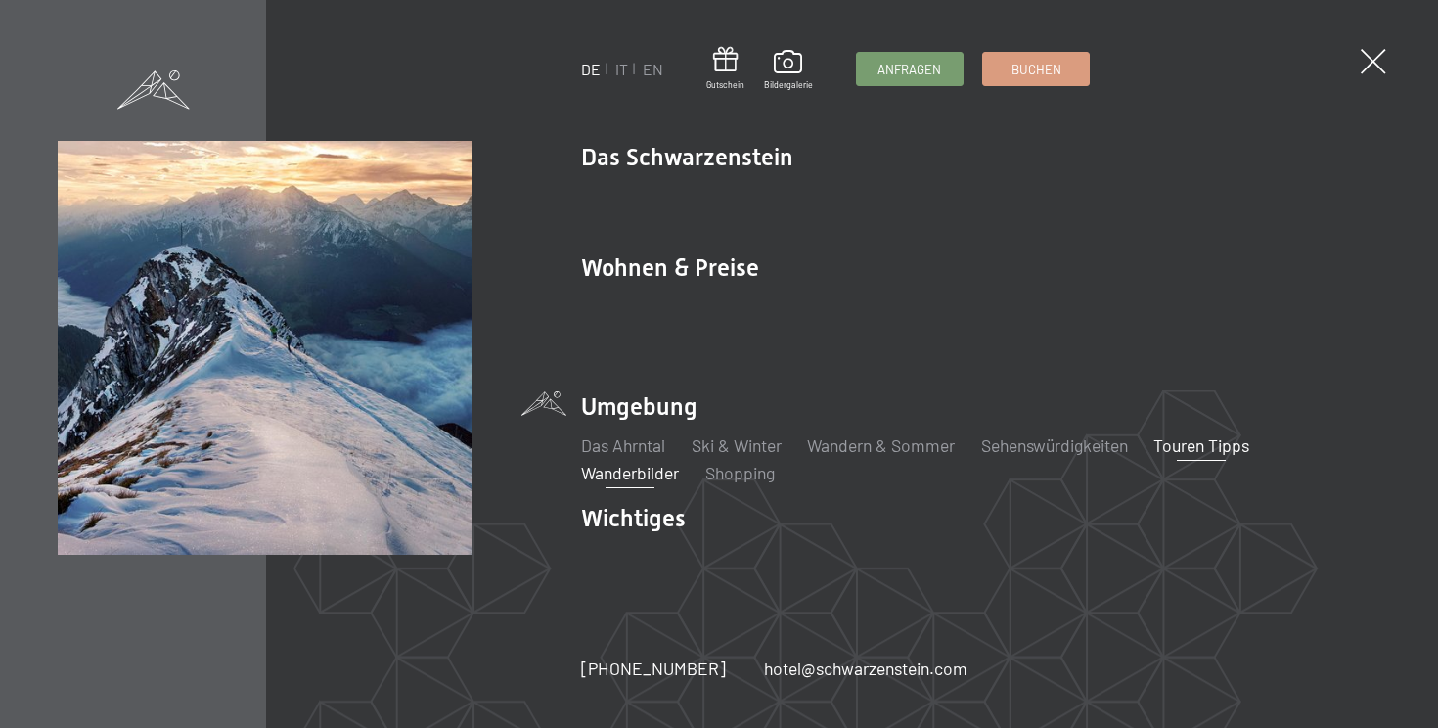
click at [1193, 434] on link "Touren Tipps" at bounding box center [1201, 445] width 96 height 22
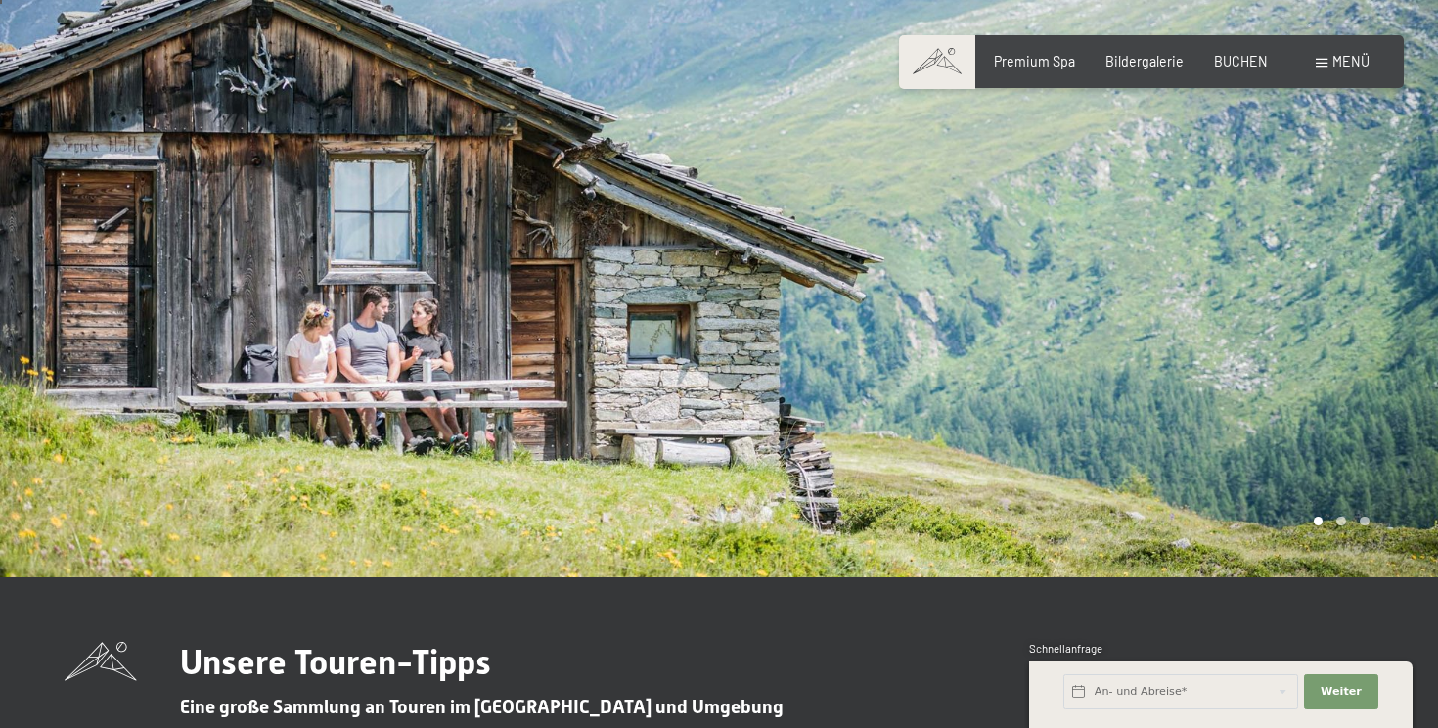
scroll to position [61, 0]
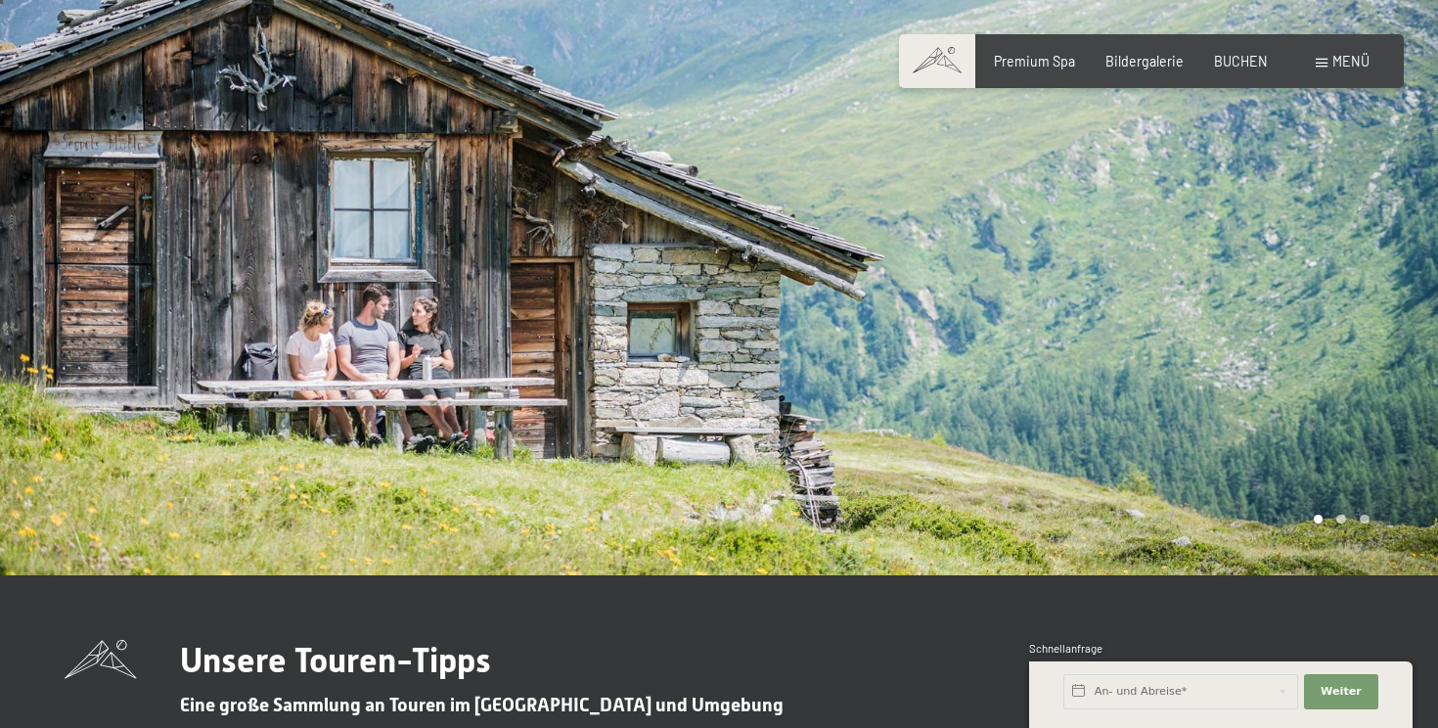
click at [1342, 520] on div "Carousel Page 2" at bounding box center [1341, 520] width 10 height 10
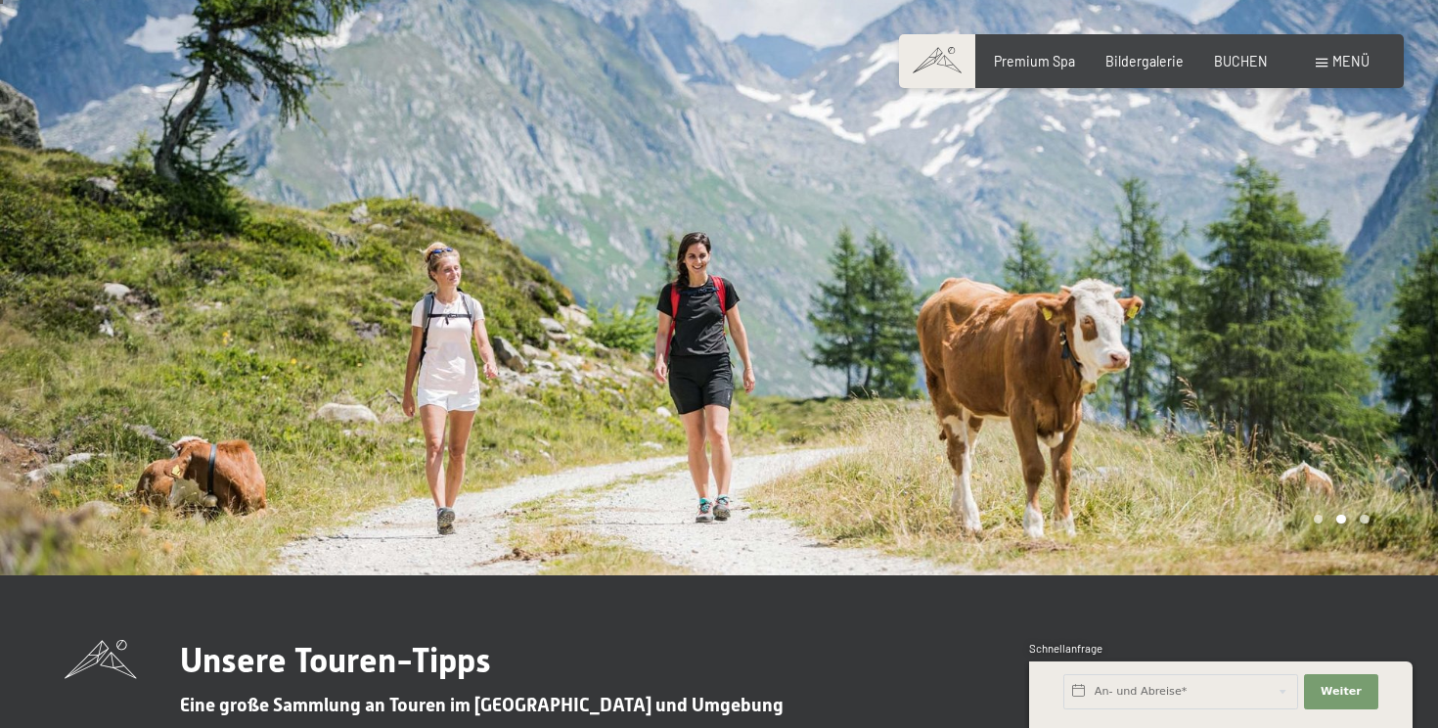
click at [1370, 518] on div at bounding box center [1078, 257] width 719 height 636
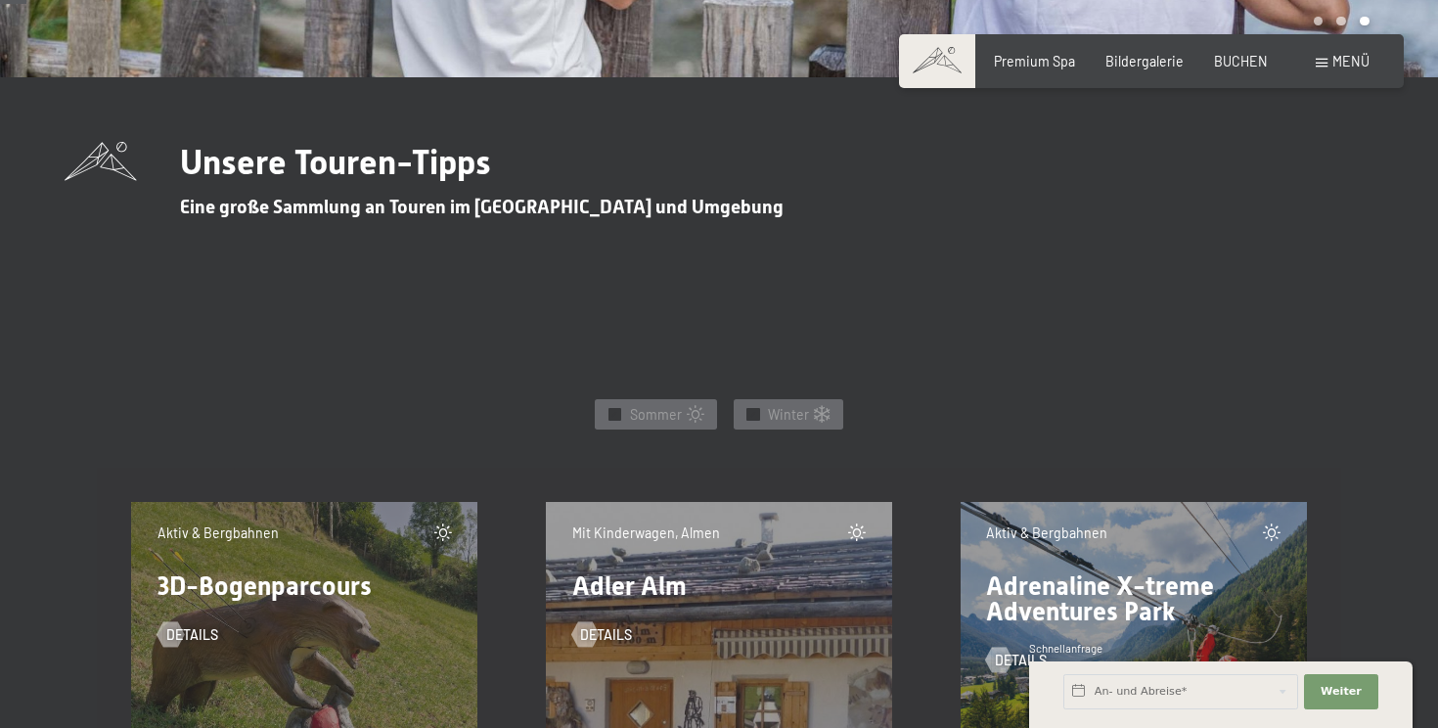
scroll to position [558, 0]
